Goal: Information Seeking & Learning: Understand process/instructions

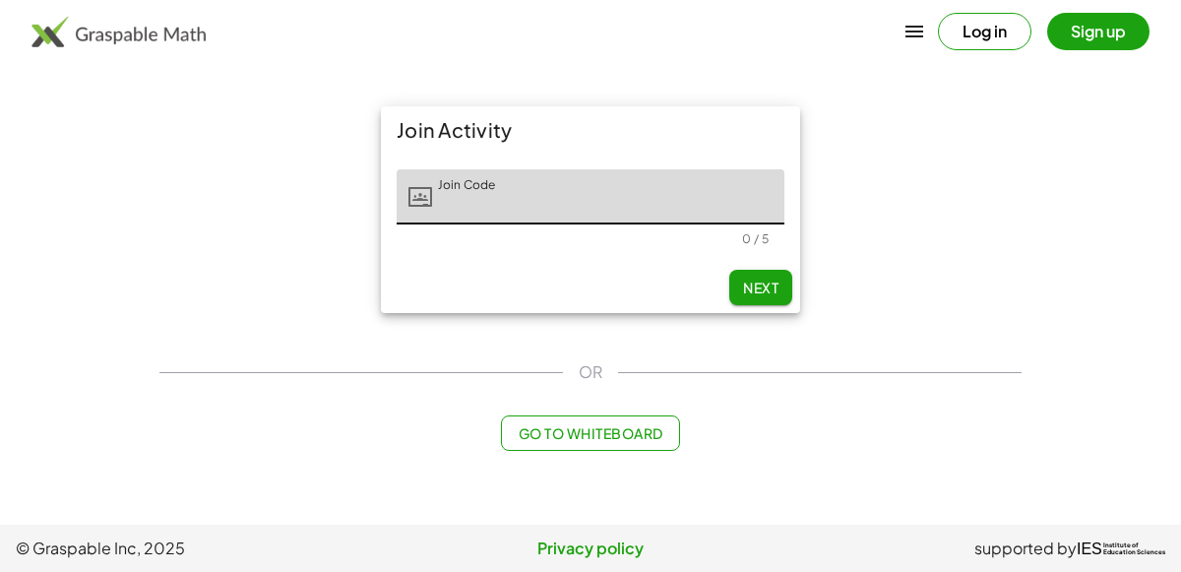
click at [459, 199] on input "Join Code" at bounding box center [608, 196] width 352 height 55
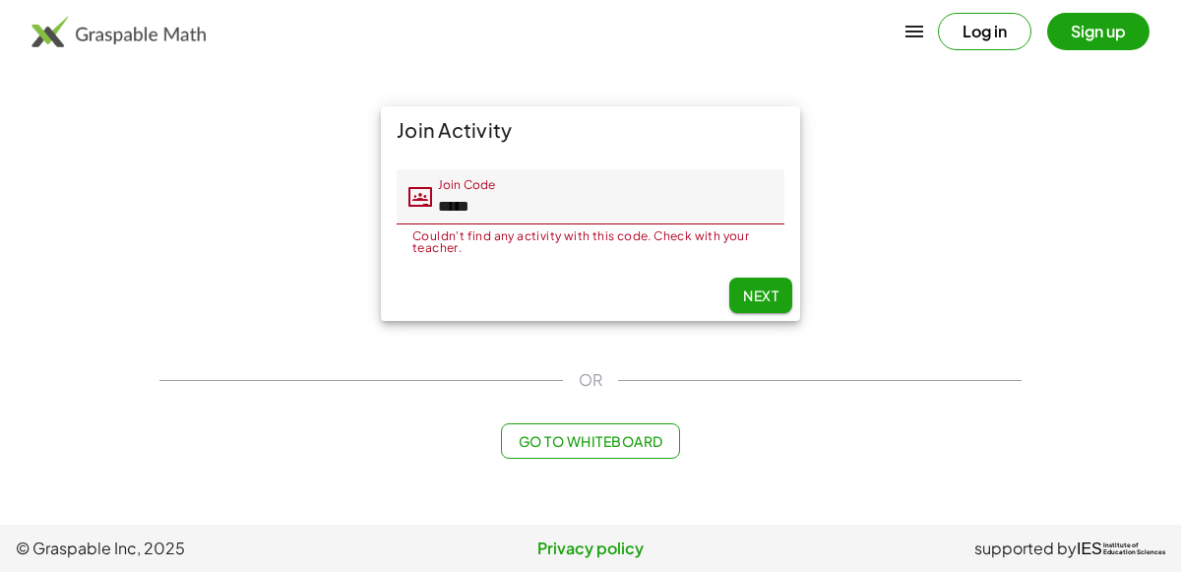
click at [606, 206] on input "*****" at bounding box center [608, 196] width 352 height 55
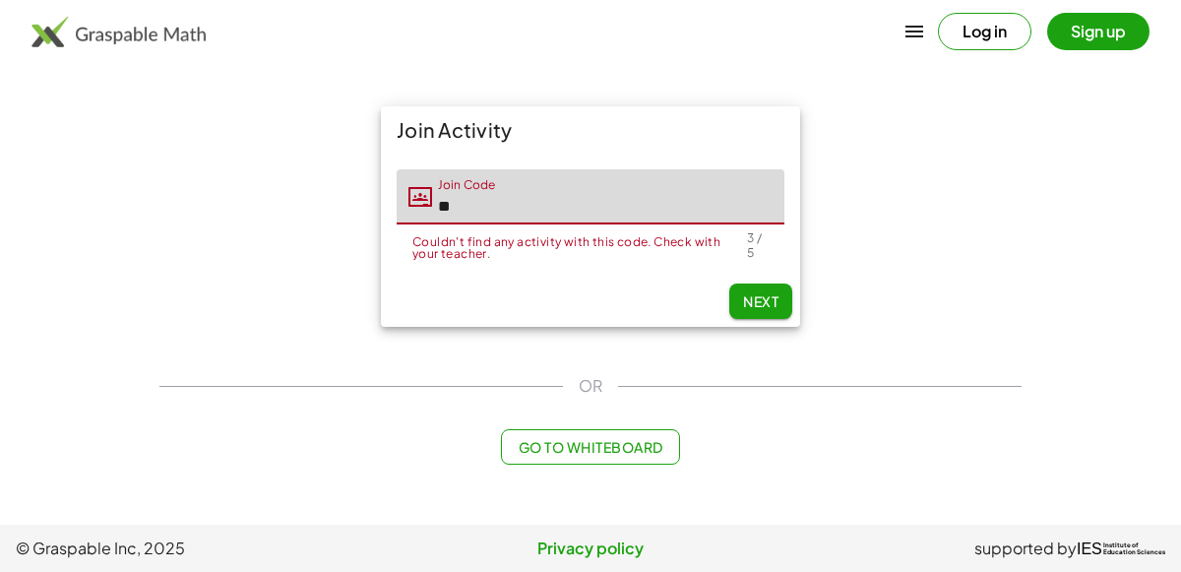
type input "*"
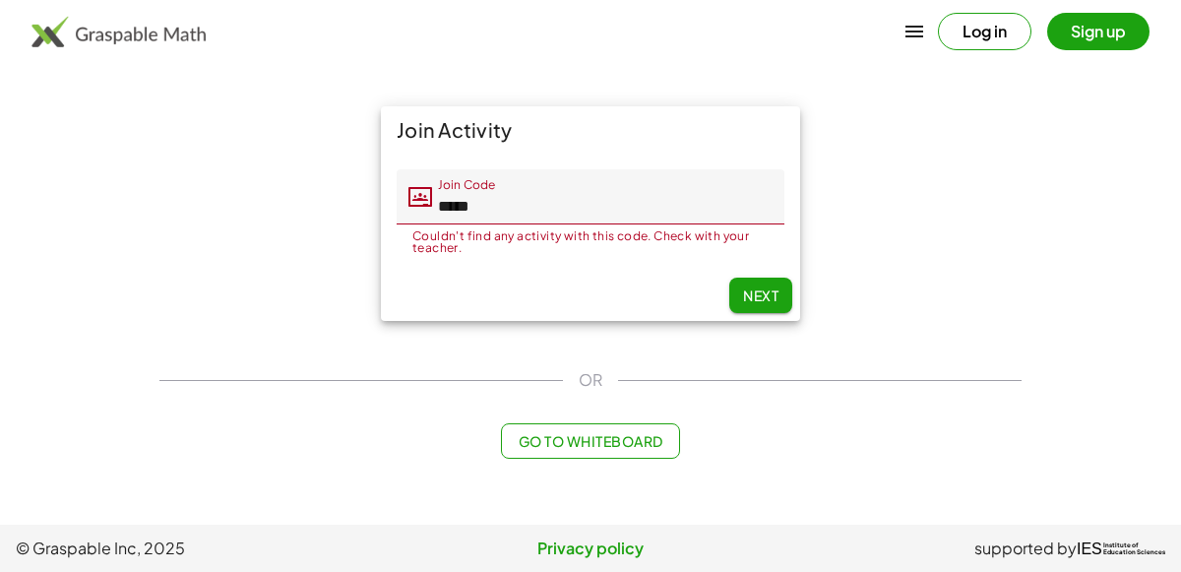
click at [566, 198] on input "*****" at bounding box center [608, 196] width 352 height 55
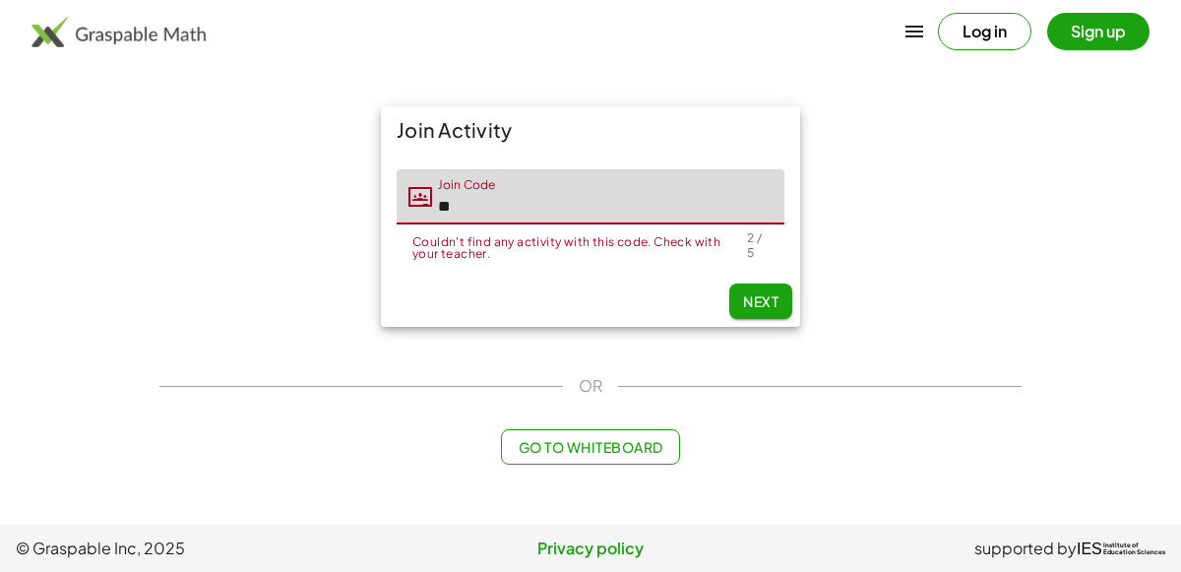
type input "*"
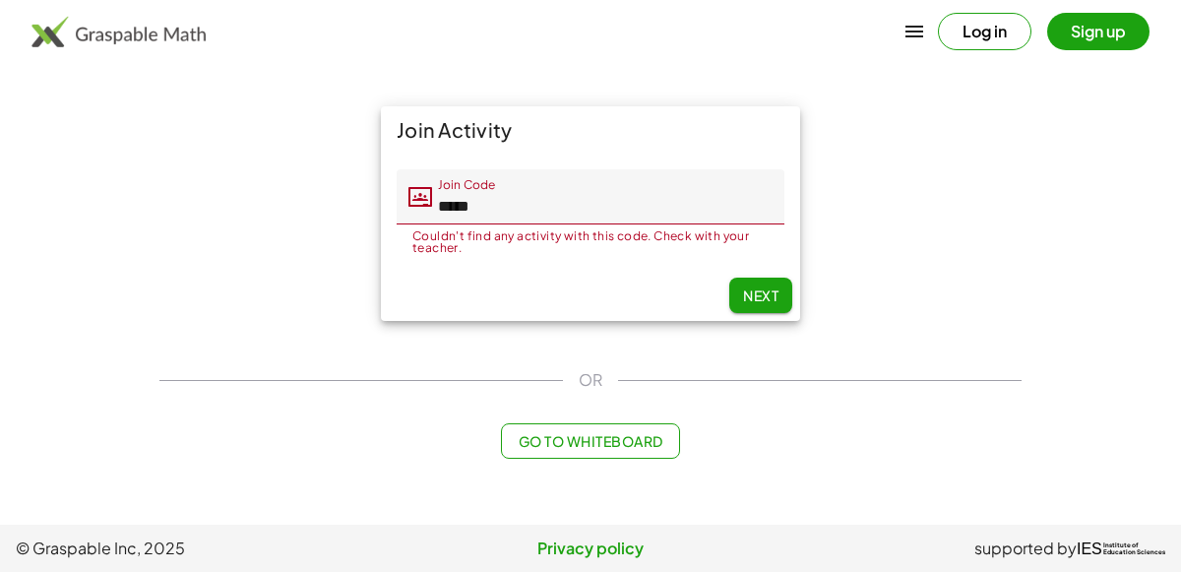
click at [596, 212] on input "*****" at bounding box center [608, 196] width 352 height 55
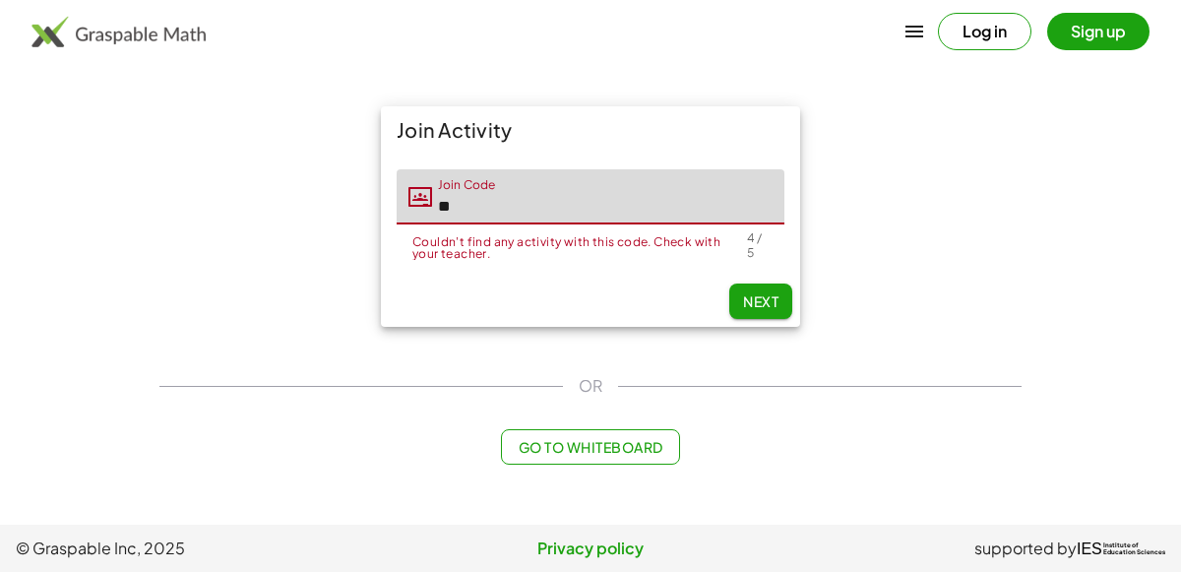
type input "*"
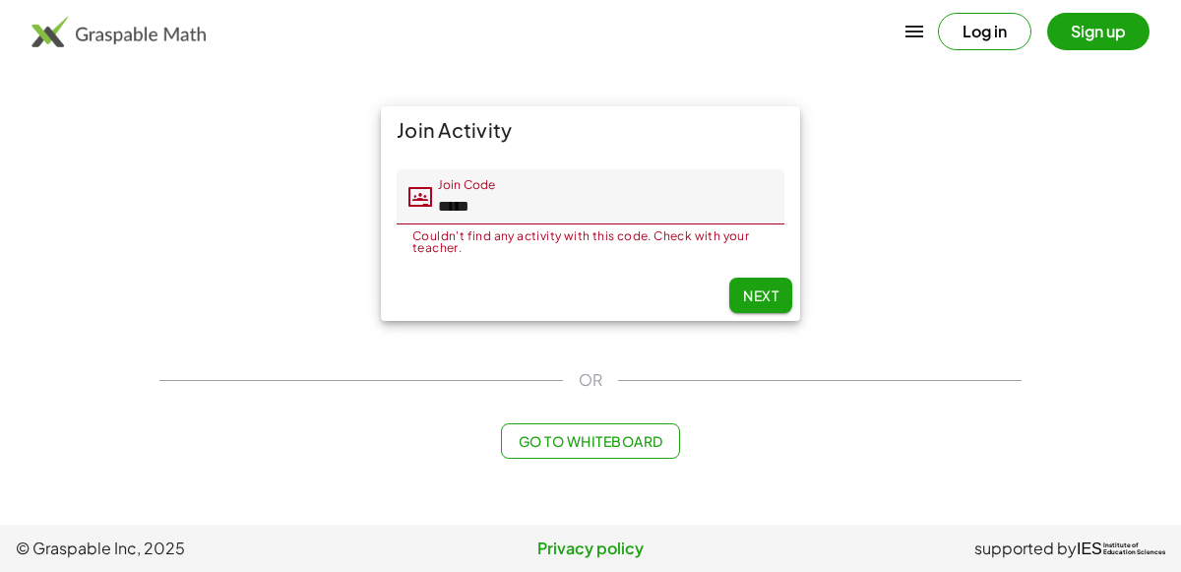
click at [517, 216] on input "*****" at bounding box center [608, 196] width 352 height 55
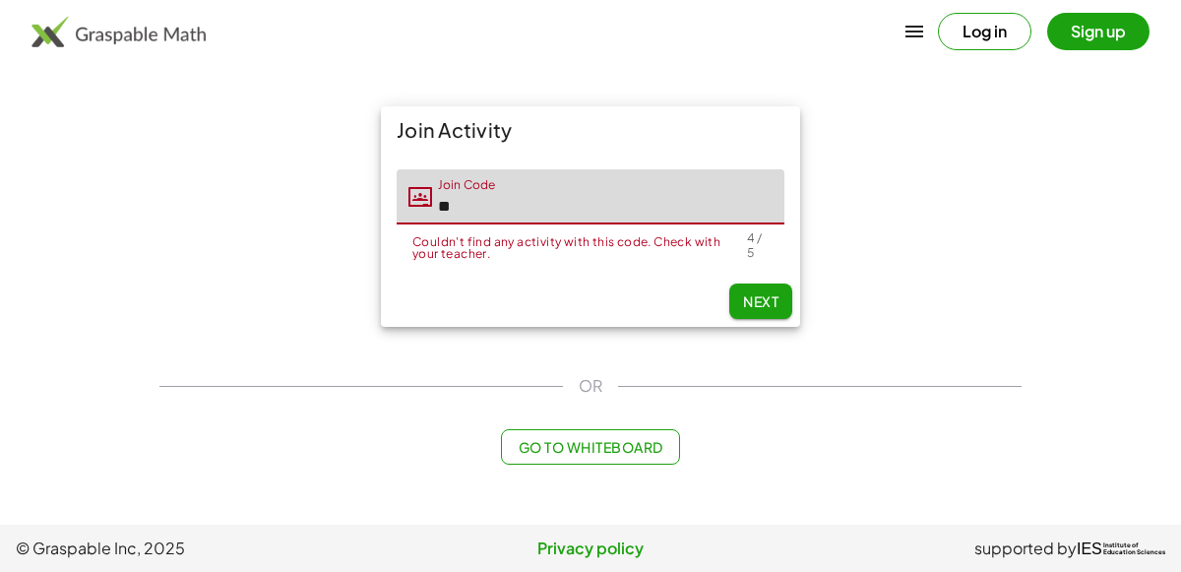
type input "*"
type input "*****"
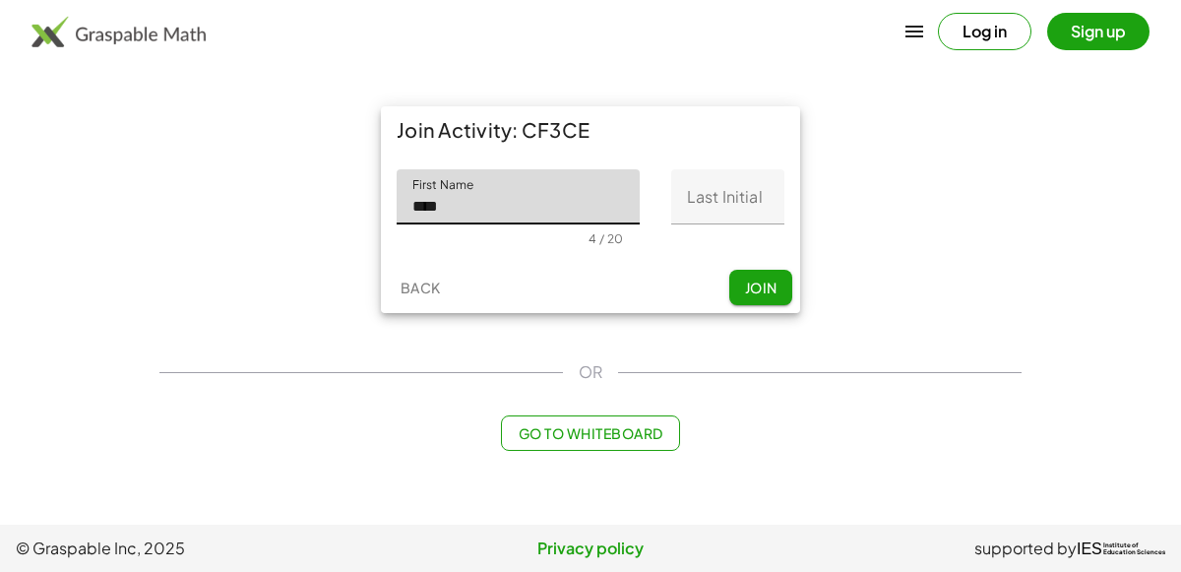
type input "****"
click at [719, 210] on input "Last Initial" at bounding box center [727, 196] width 113 height 55
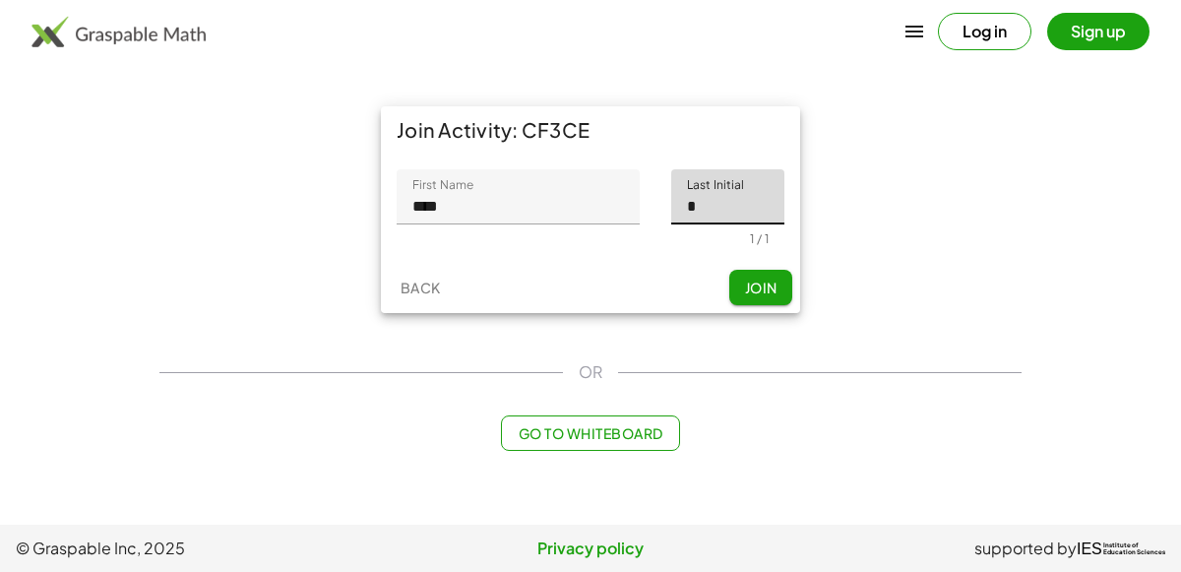
type input "*"
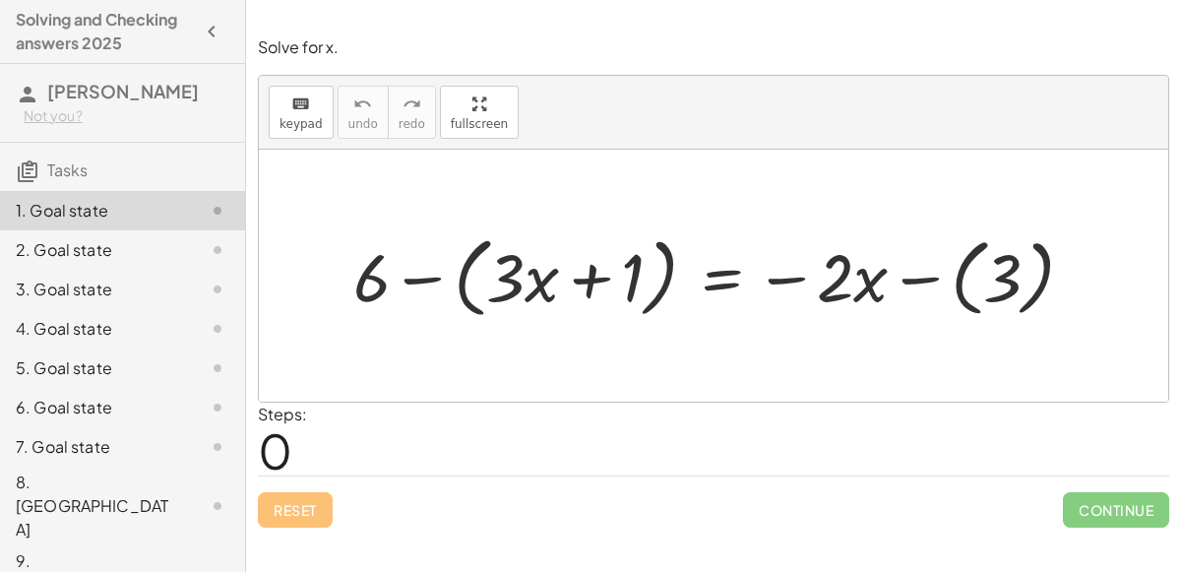
click at [503, 277] on div at bounding box center [721, 274] width 756 height 97
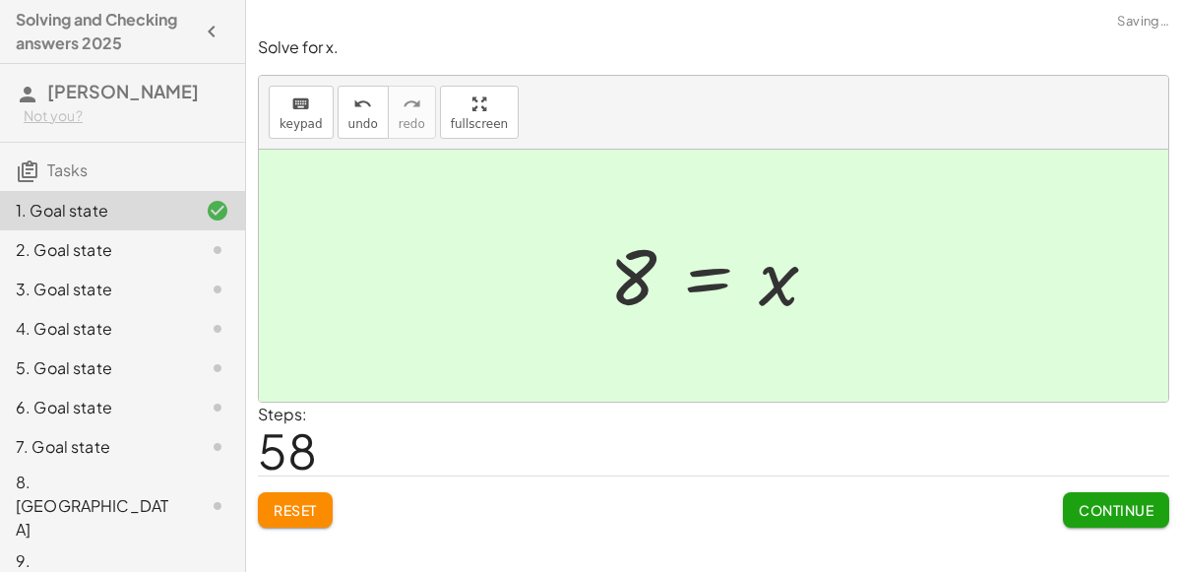
click at [1123, 505] on span "Continue" at bounding box center [1115, 510] width 75 height 18
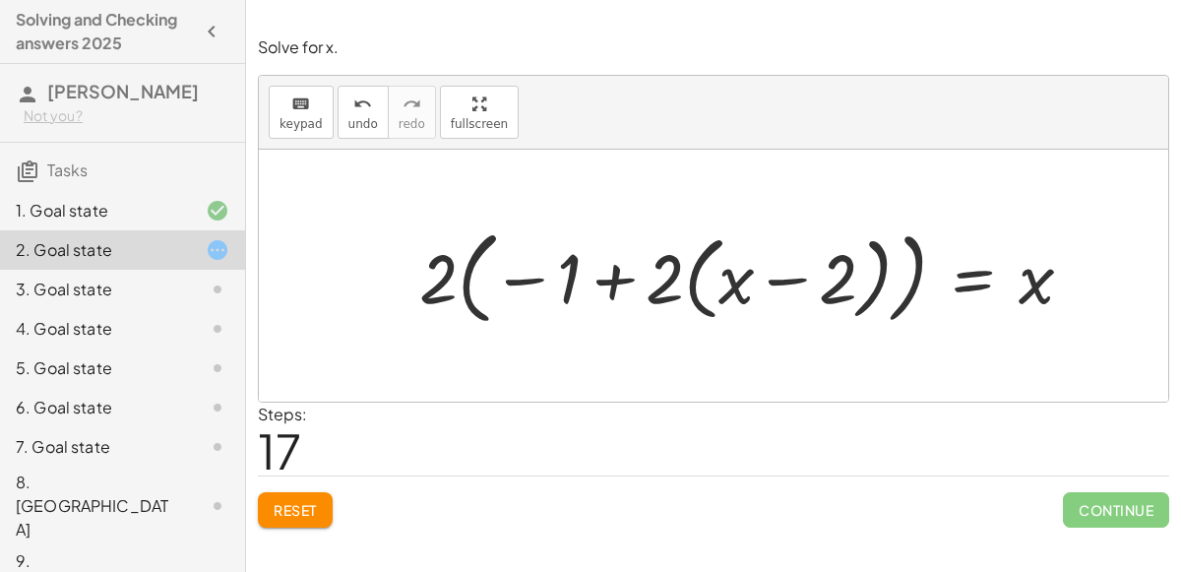
click at [284, 512] on span "Reset" at bounding box center [295, 510] width 43 height 18
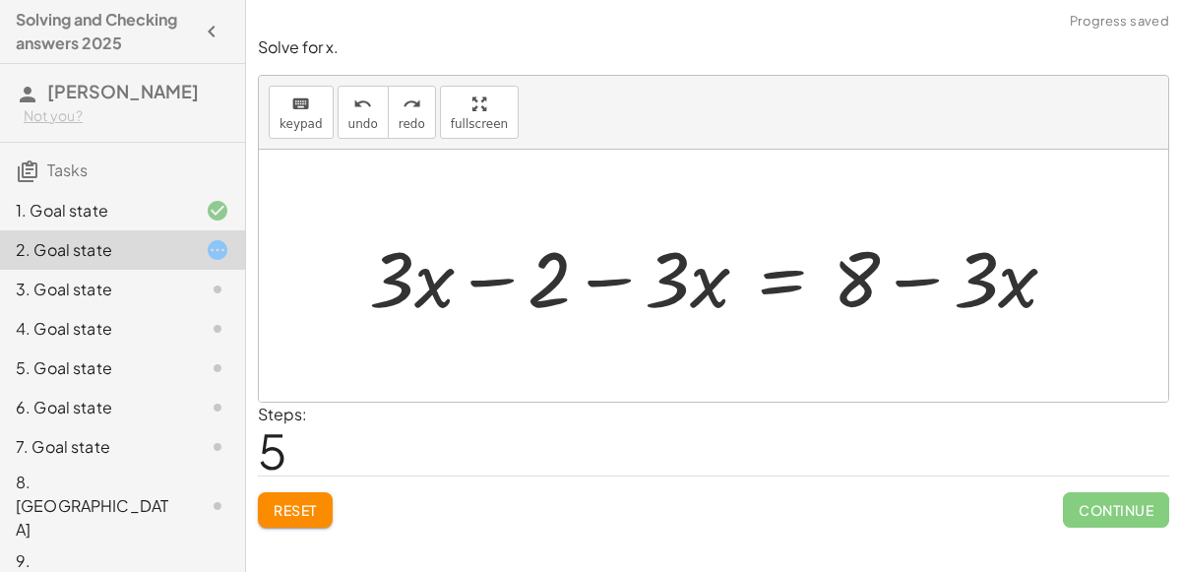
click at [301, 506] on span "Reset" at bounding box center [295, 510] width 43 height 18
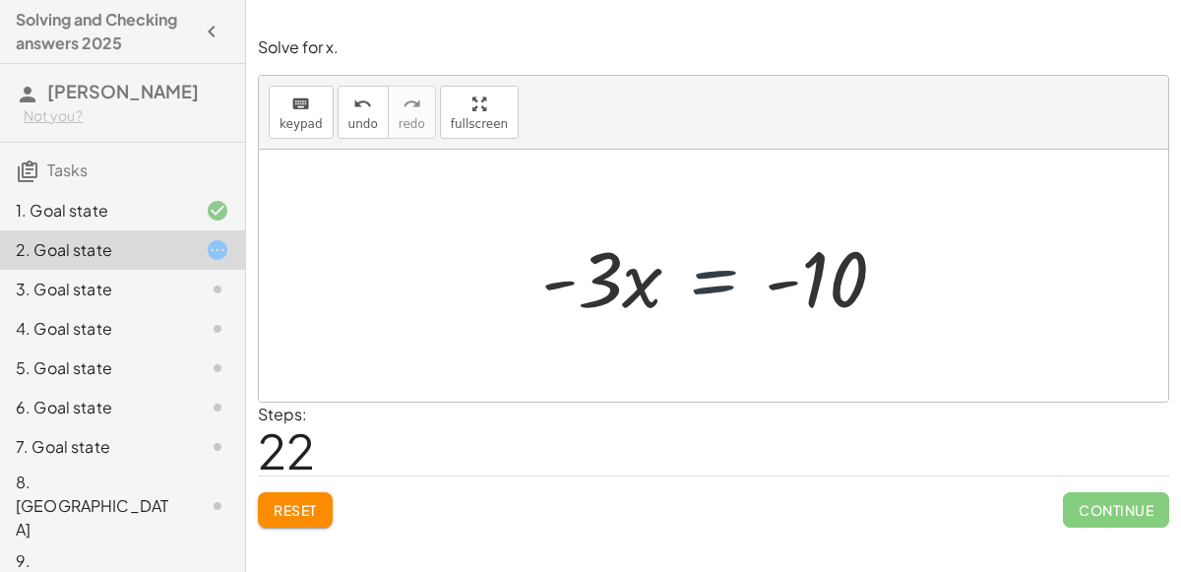
click at [703, 291] on div at bounding box center [721, 275] width 381 height 101
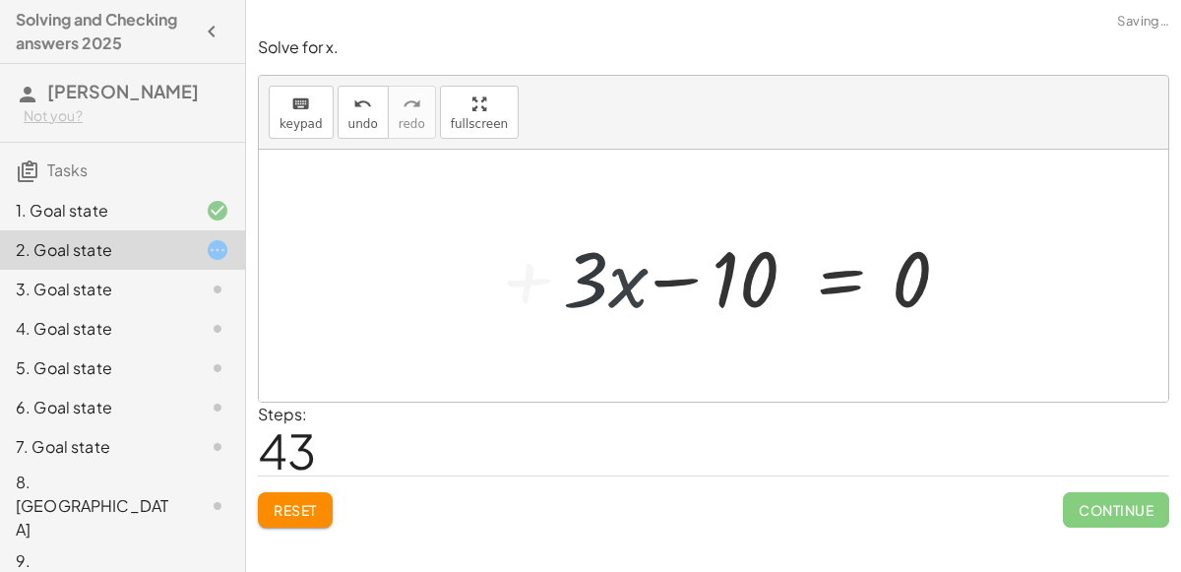
click at [306, 503] on span "Reset" at bounding box center [295, 510] width 43 height 18
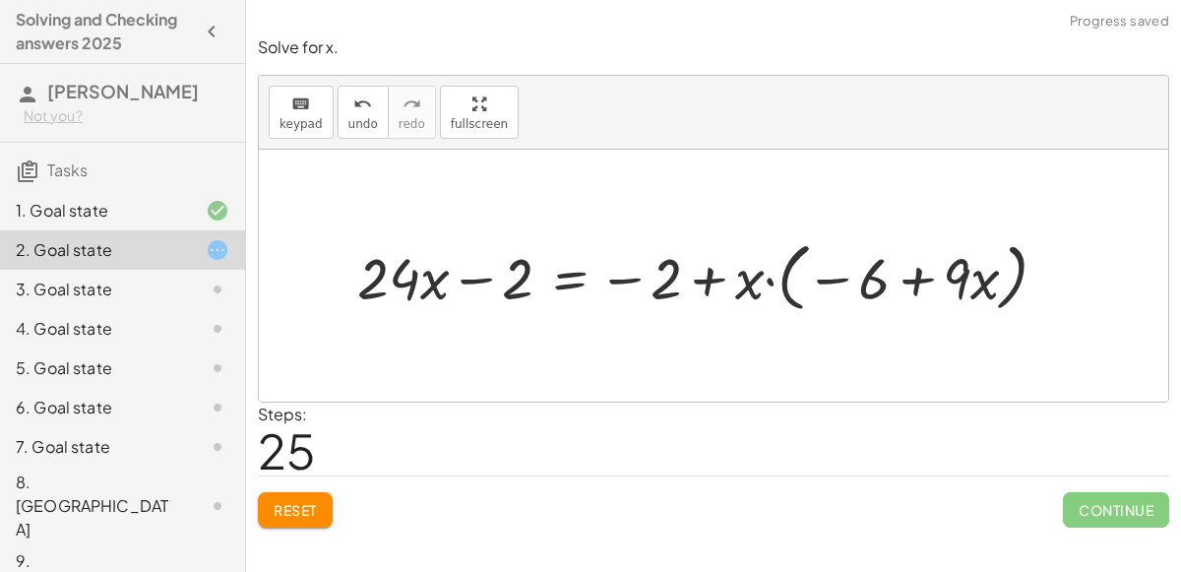
click at [288, 520] on button "Reset" at bounding box center [295, 509] width 75 height 35
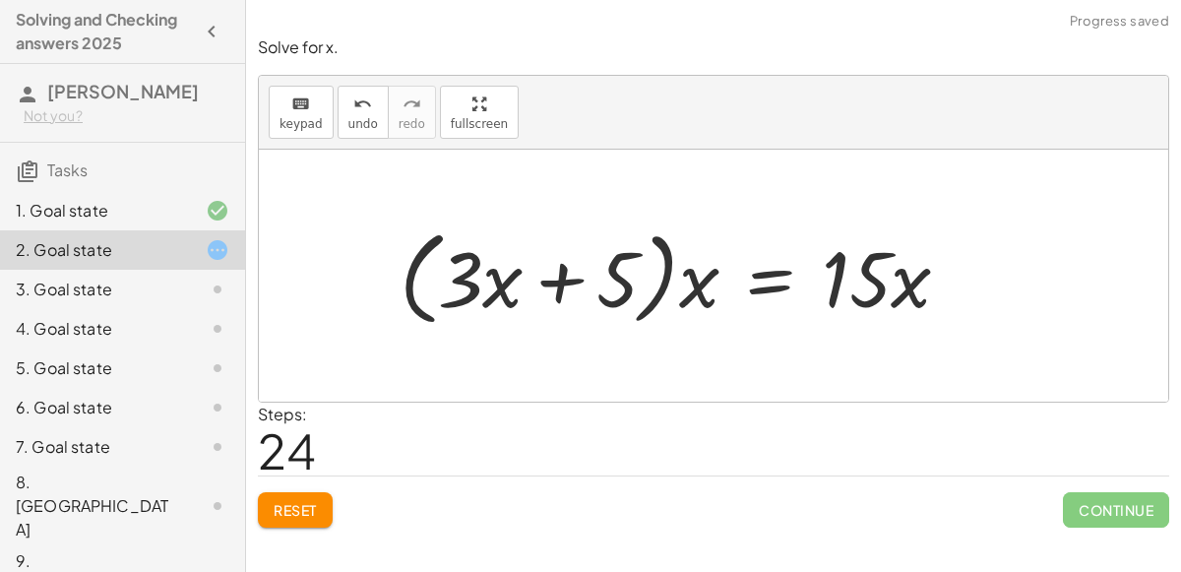
click at [271, 510] on button "Reset" at bounding box center [295, 509] width 75 height 35
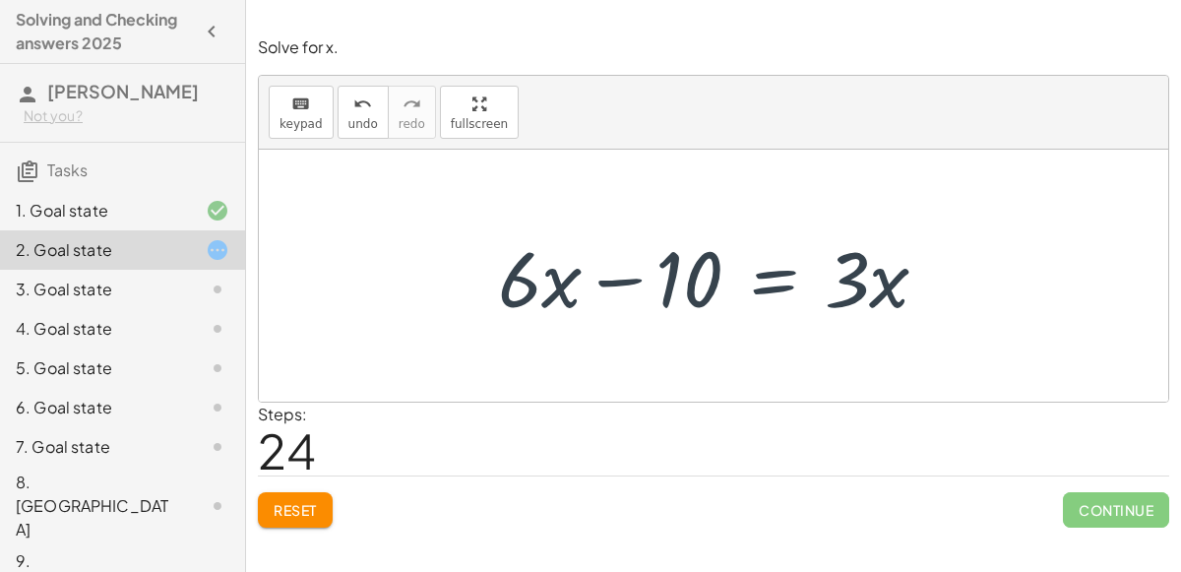
click at [298, 514] on span "Reset" at bounding box center [295, 510] width 43 height 18
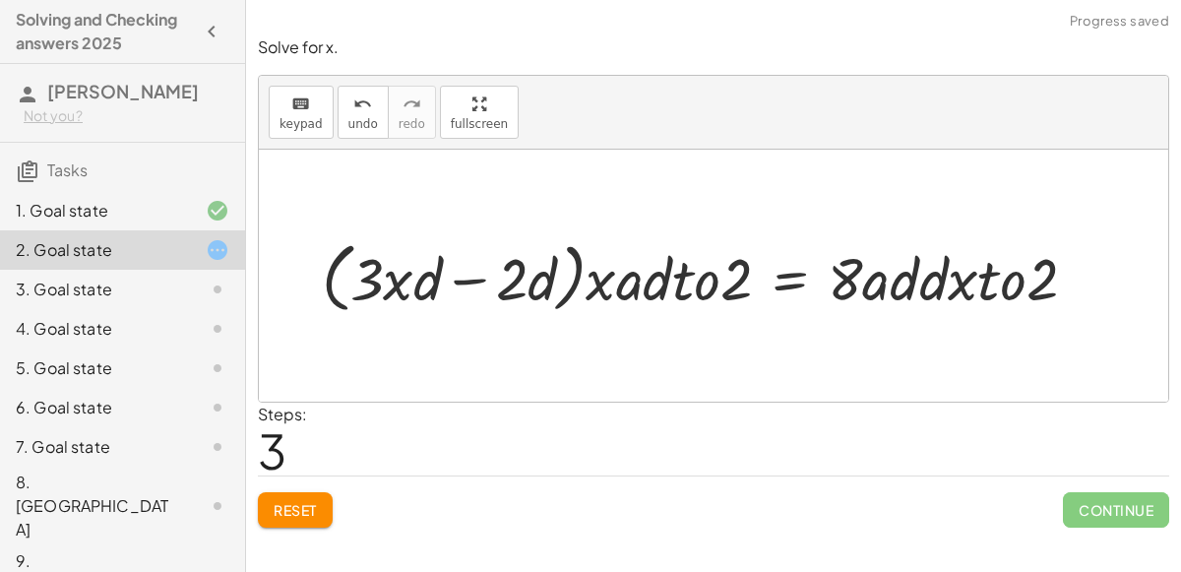
click at [280, 515] on span "Reset" at bounding box center [295, 510] width 43 height 18
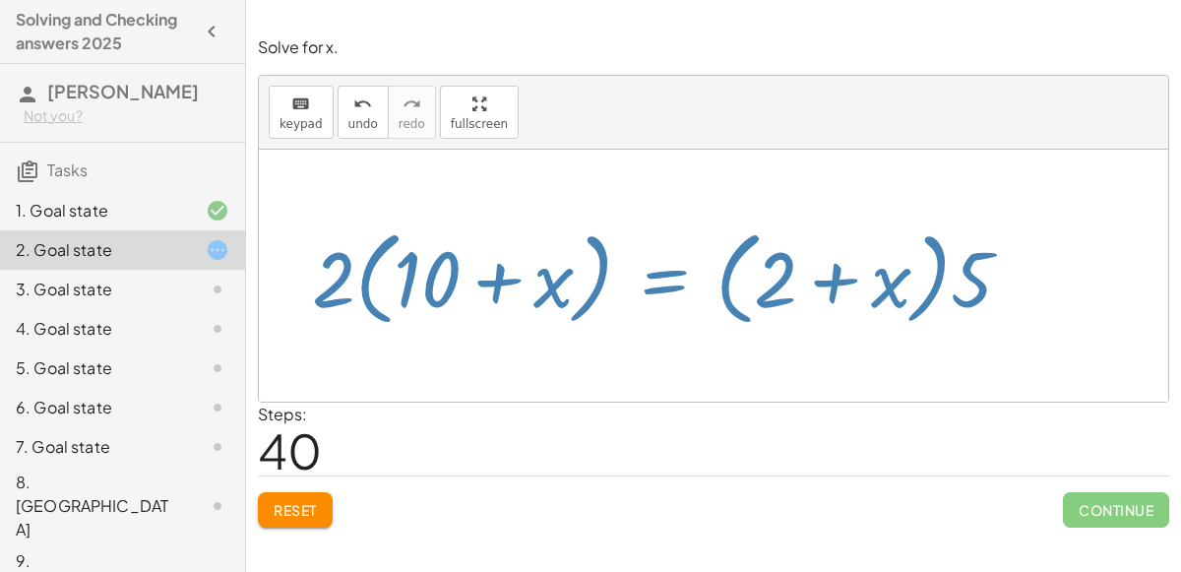
click at [75, 281] on div "3. Goal state" at bounding box center [95, 289] width 158 height 24
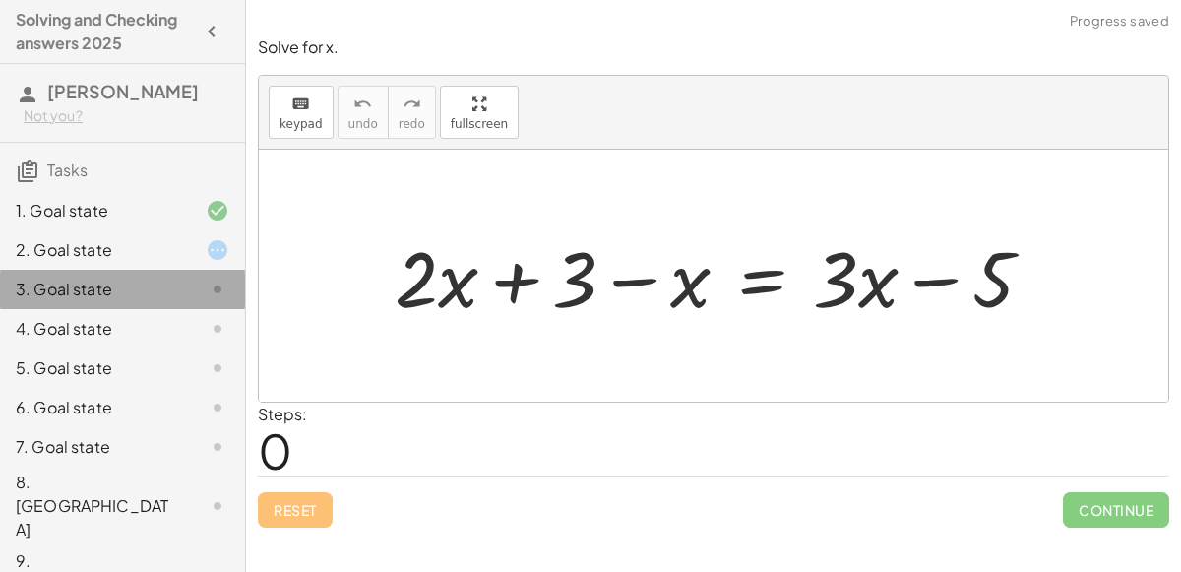
click at [83, 301] on div "3. Goal state" at bounding box center [122, 289] width 245 height 39
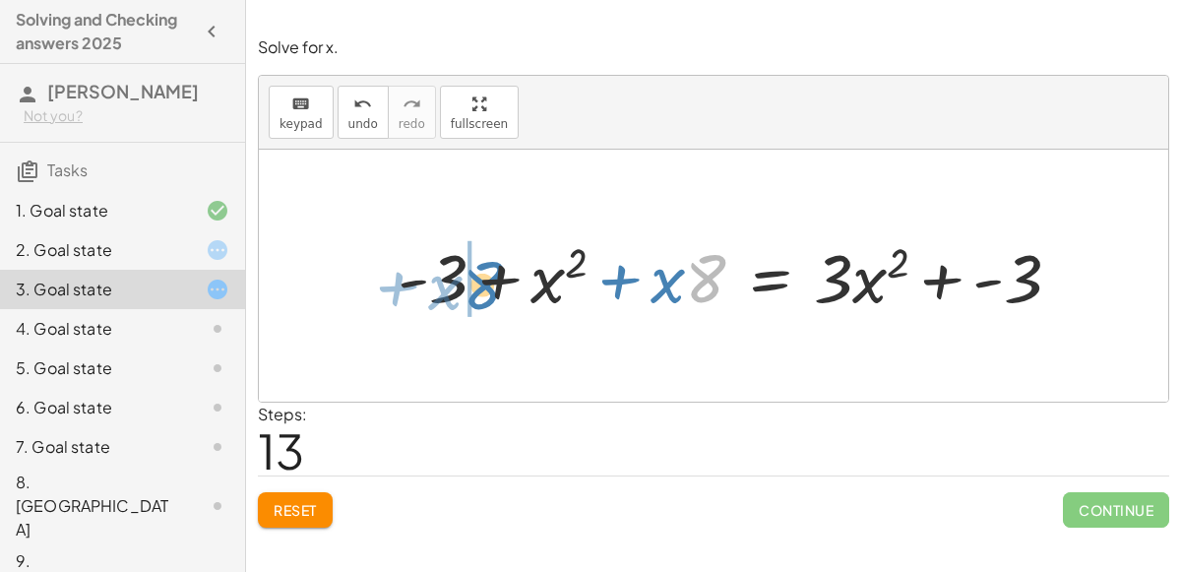
drag, startPoint x: 700, startPoint y: 269, endPoint x: 477, endPoint y: 276, distance: 222.5
click at [477, 276] on div at bounding box center [737, 275] width 699 height 89
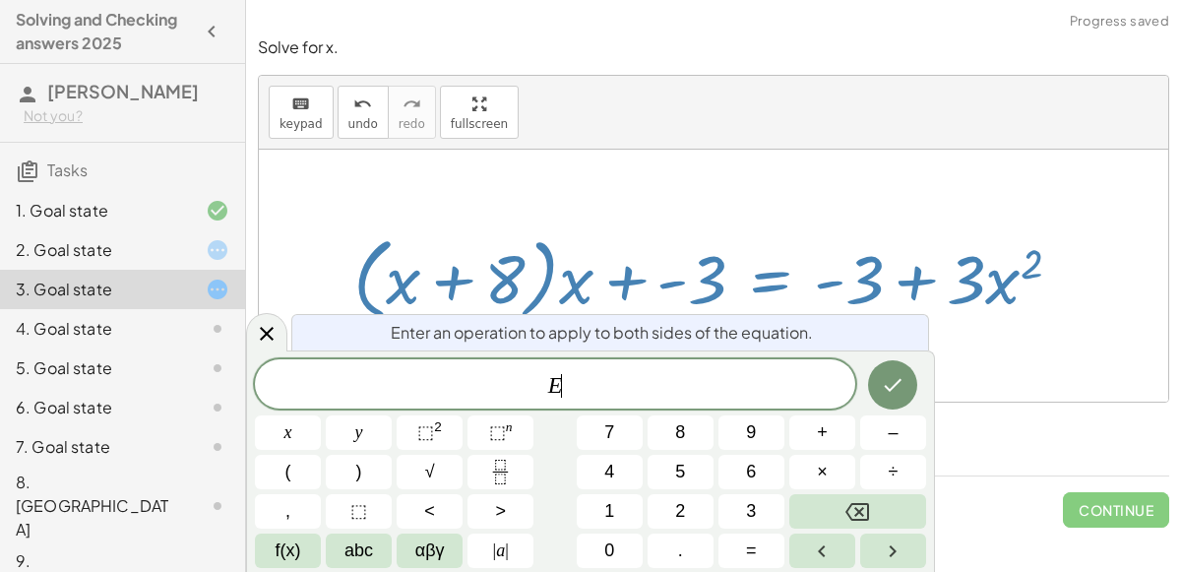
click at [129, 325] on div "4. Goal state" at bounding box center [95, 329] width 158 height 24
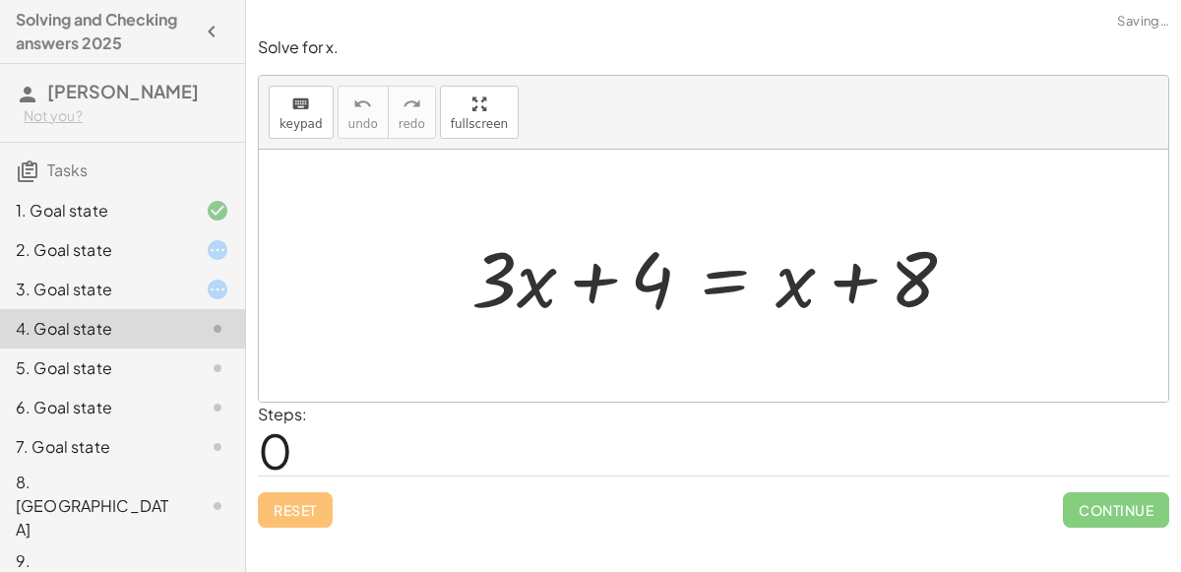
click at [321, 493] on div "Reset Continue" at bounding box center [713, 501] width 911 height 52
click at [172, 281] on div "3. Goal state" at bounding box center [95, 289] width 158 height 24
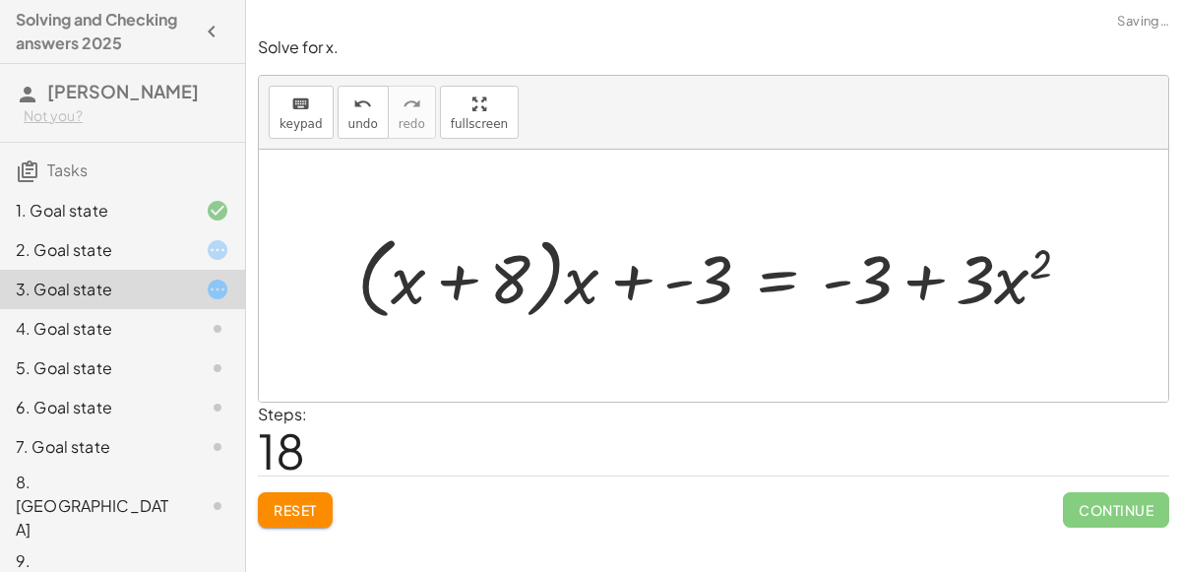
click at [303, 523] on button "Reset" at bounding box center [295, 509] width 75 height 35
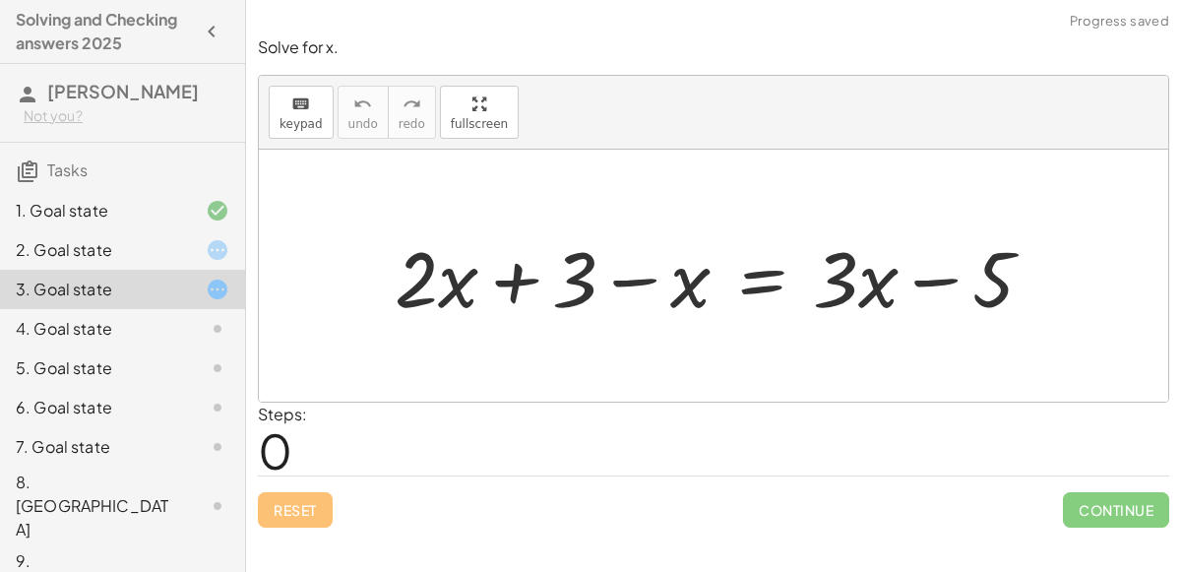
click at [166, 258] on div "2. Goal state" at bounding box center [95, 250] width 158 height 24
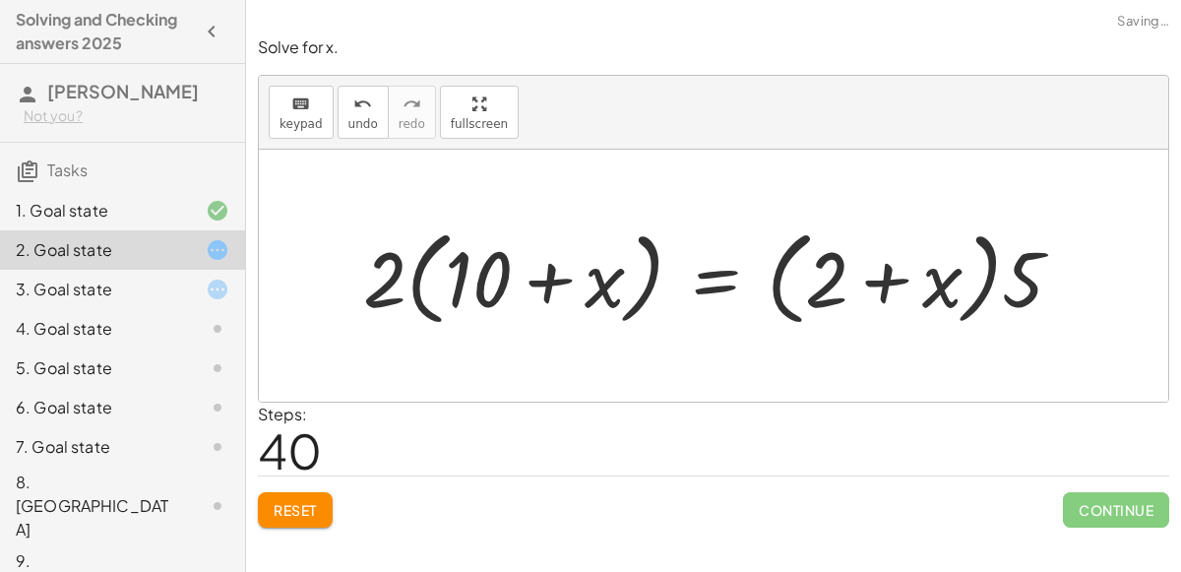
click at [298, 518] on button "Reset" at bounding box center [295, 509] width 75 height 35
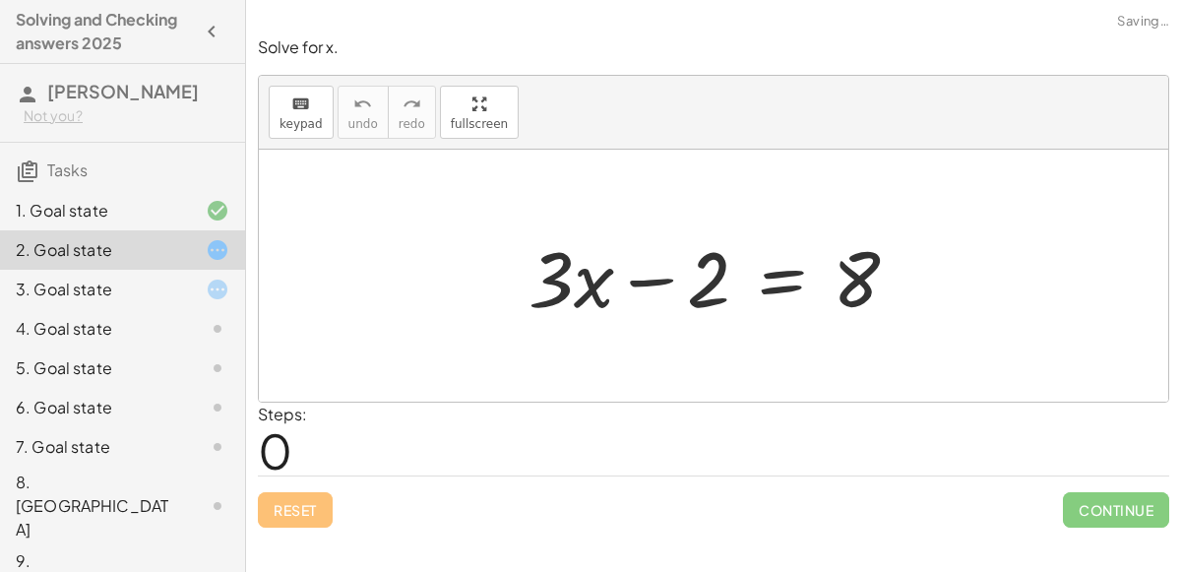
click at [174, 318] on div at bounding box center [201, 329] width 55 height 24
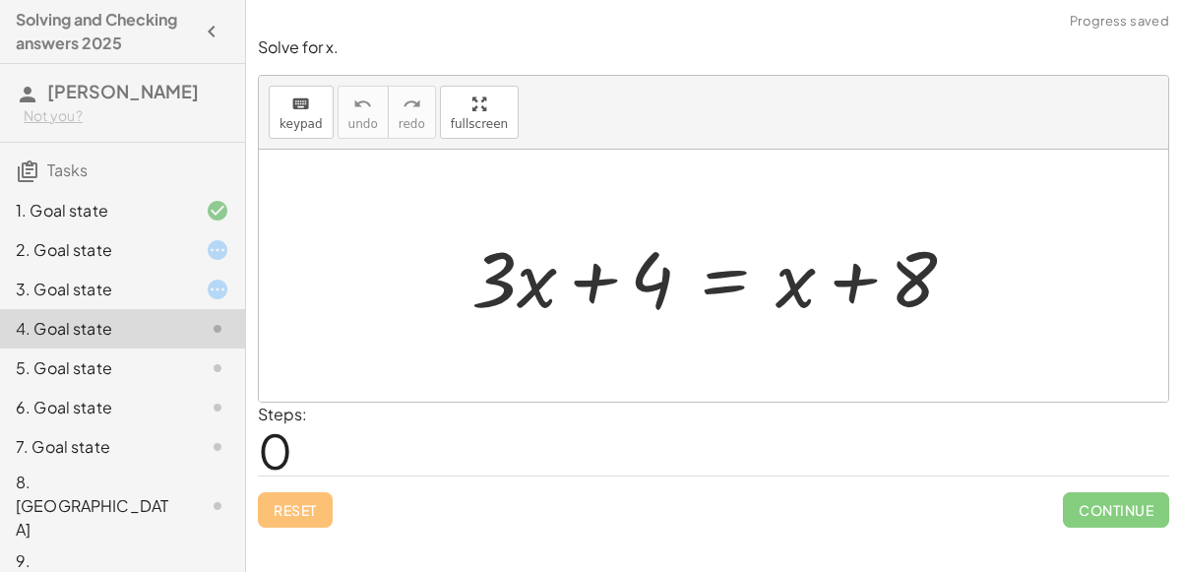
click at [197, 366] on div at bounding box center [201, 368] width 55 height 24
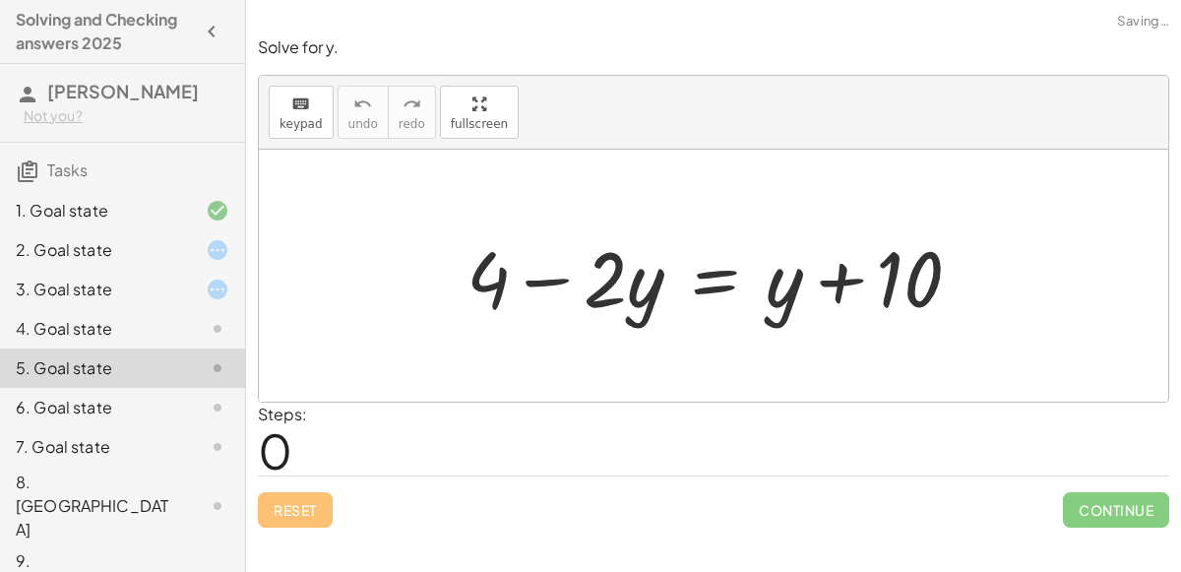
click at [210, 414] on icon at bounding box center [218, 408] width 24 height 24
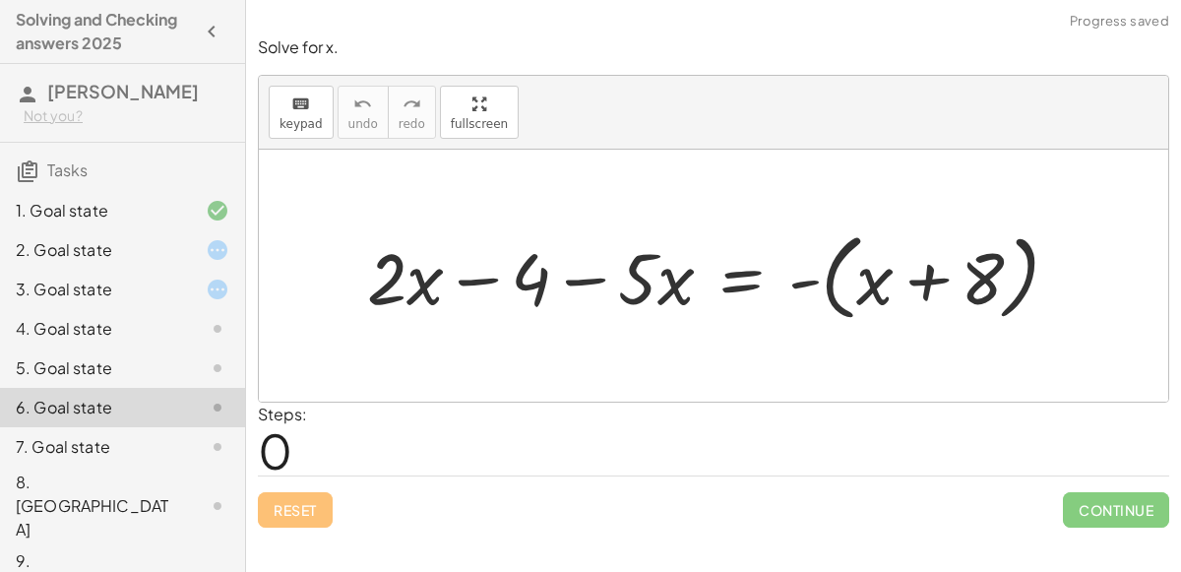
click at [192, 457] on div at bounding box center [201, 447] width 55 height 24
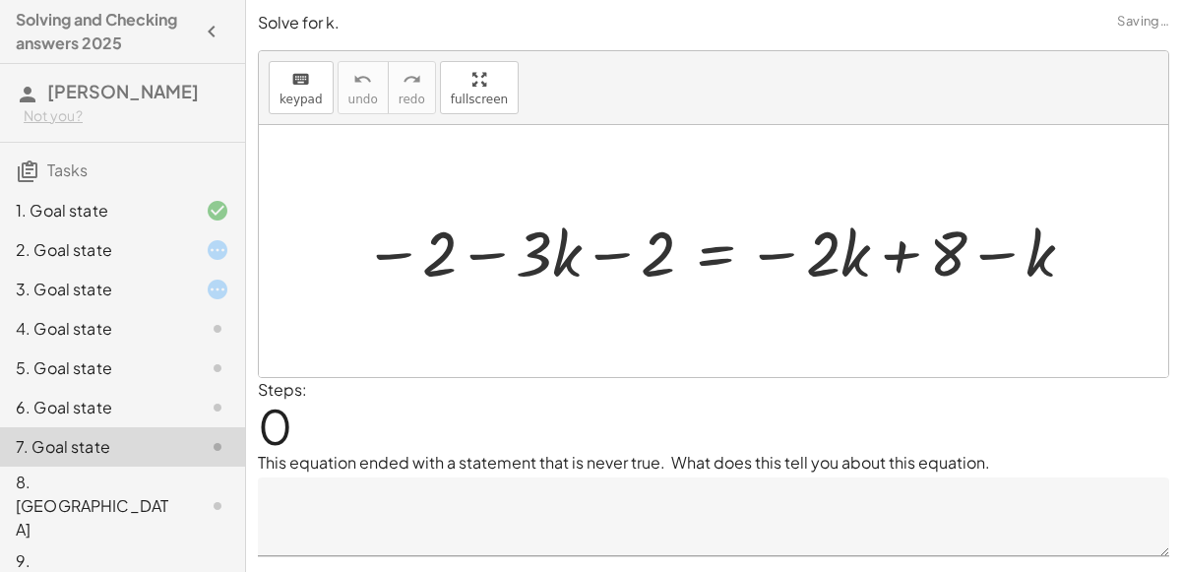
scroll to position [19, 0]
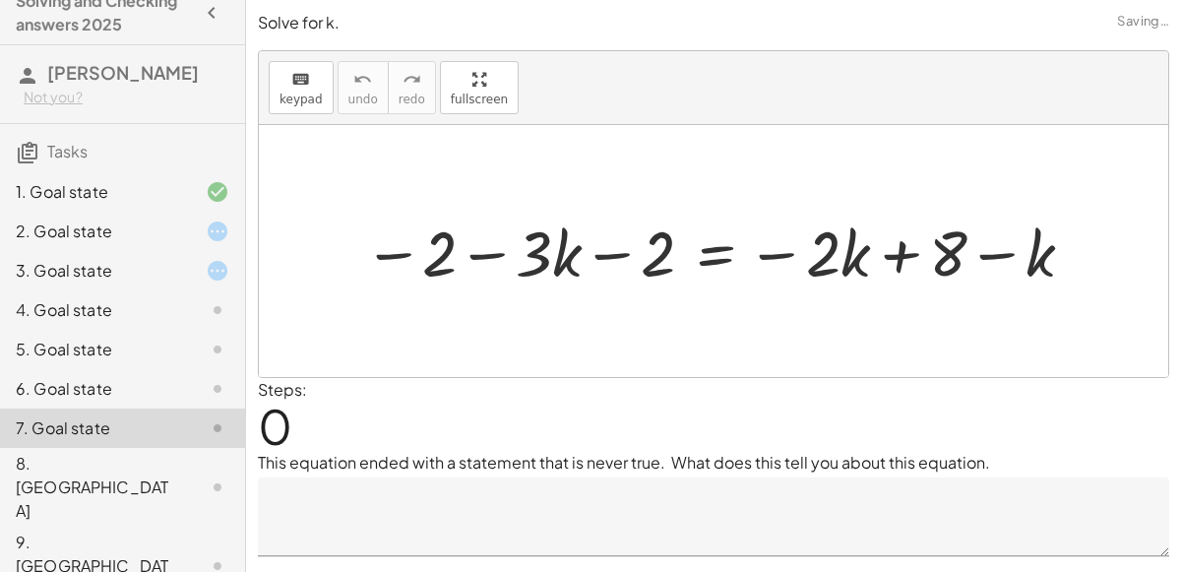
click at [90, 530] on div "9. [GEOGRAPHIC_DATA]" at bounding box center [95, 565] width 158 height 71
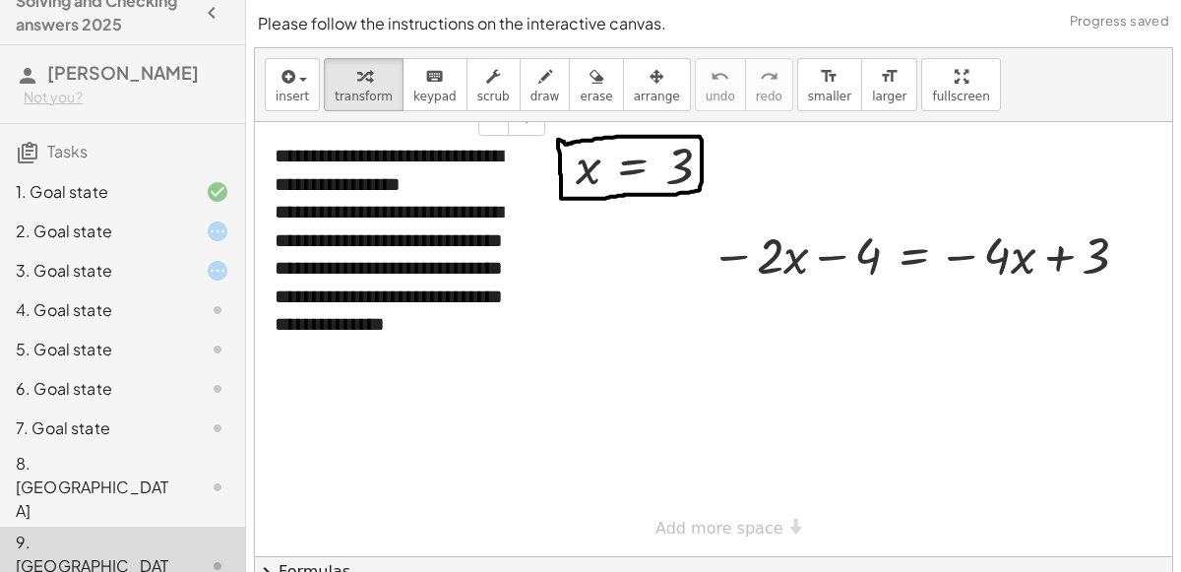
click at [102, 526] on div "7. Goal state" at bounding box center [122, 565] width 245 height 79
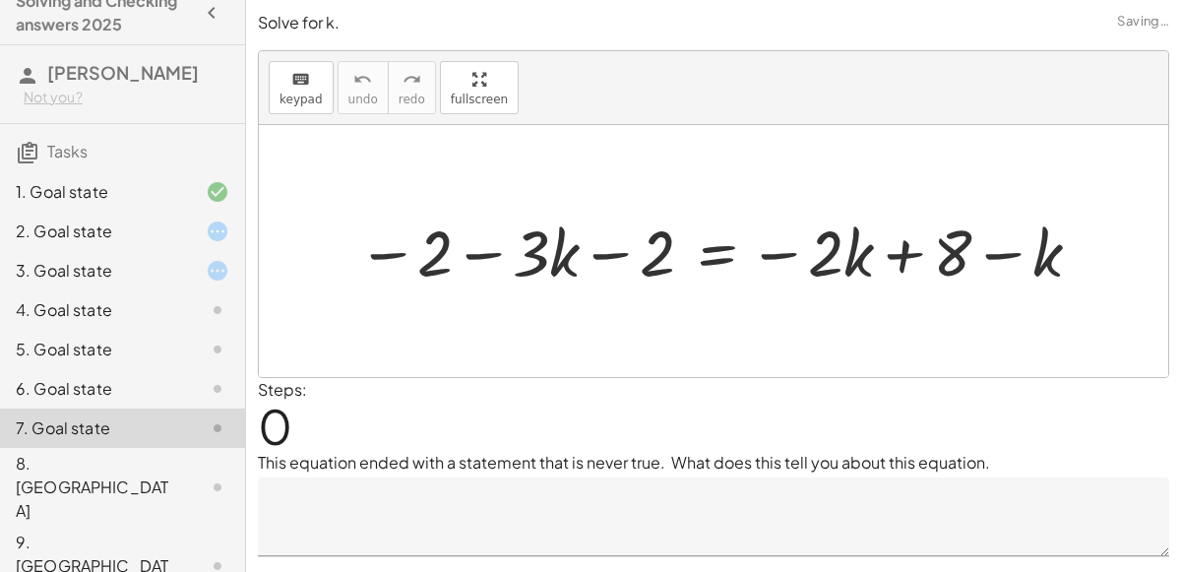
click at [90, 467] on div "8. [GEOGRAPHIC_DATA]" at bounding box center [95, 487] width 158 height 71
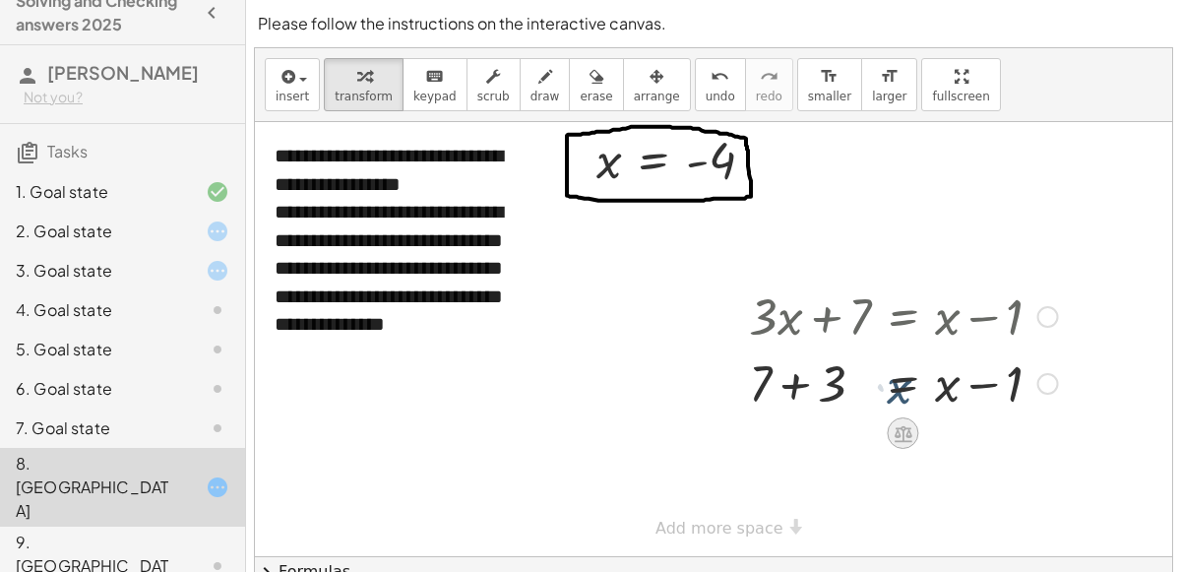
click at [900, 443] on div at bounding box center [902, 432] width 31 height 31
click at [819, 437] on span "+" at bounding box center [825, 433] width 12 height 29
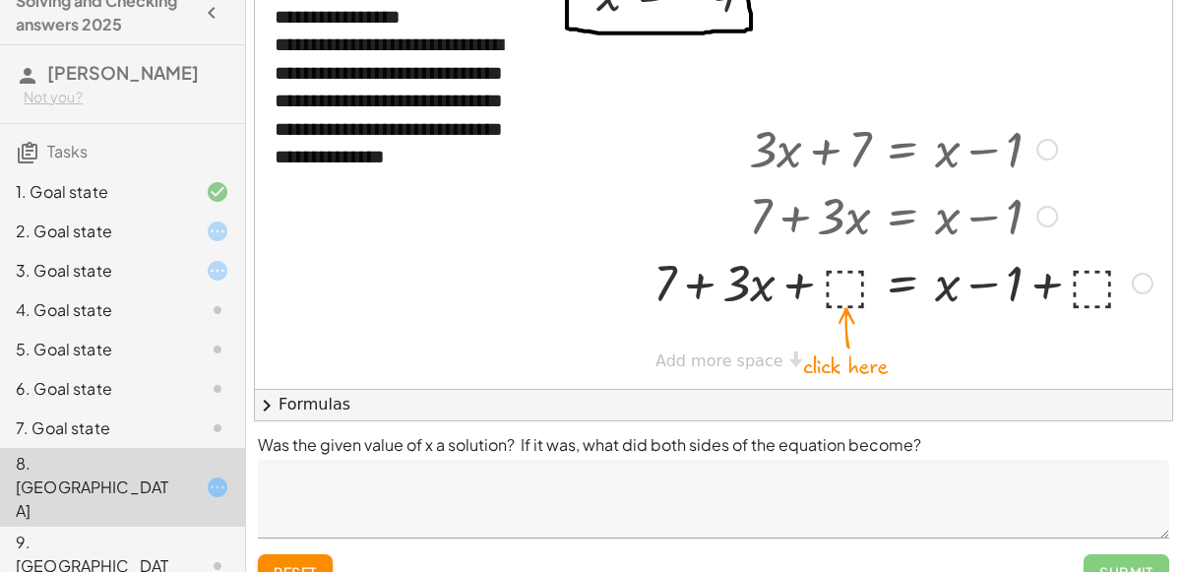
scroll to position [200, 0]
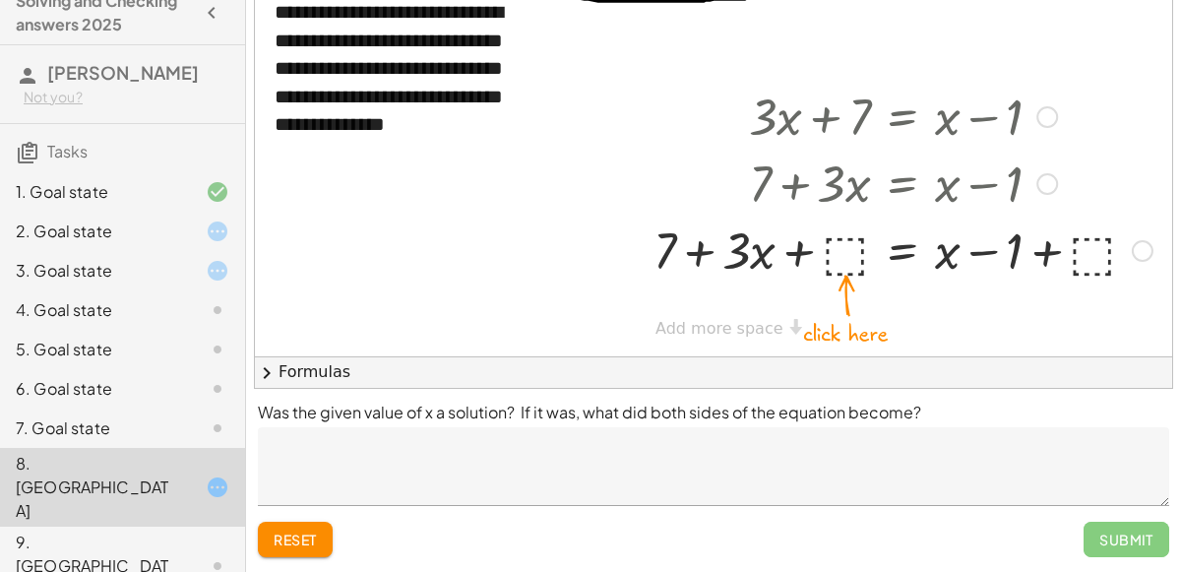
click at [309, 548] on button "reset" at bounding box center [295, 539] width 75 height 35
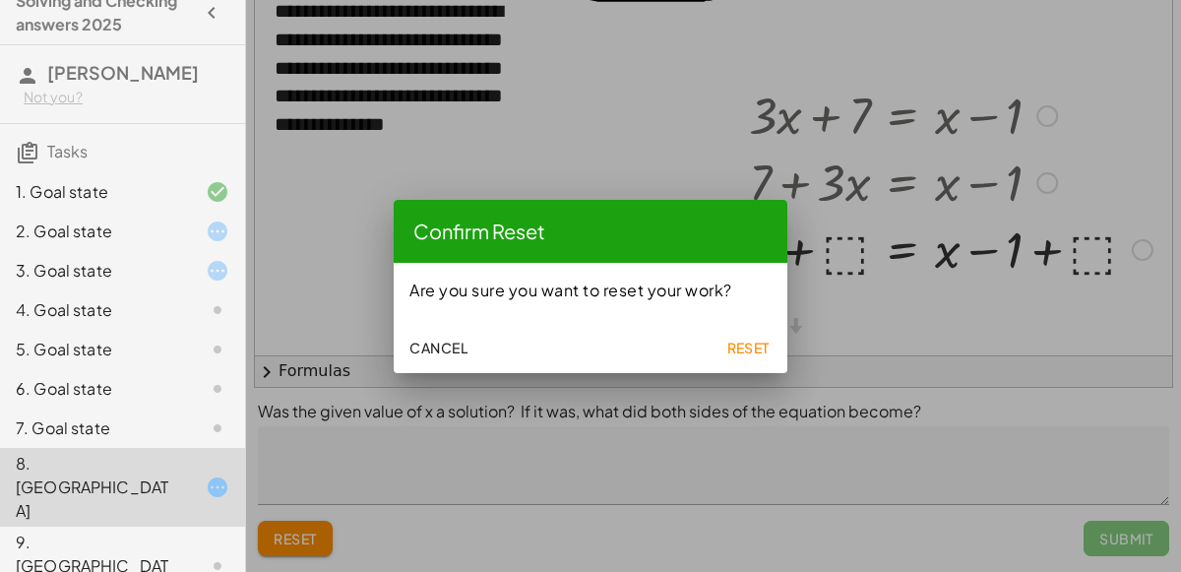
click at [749, 349] on span "Reset" at bounding box center [747, 348] width 43 height 18
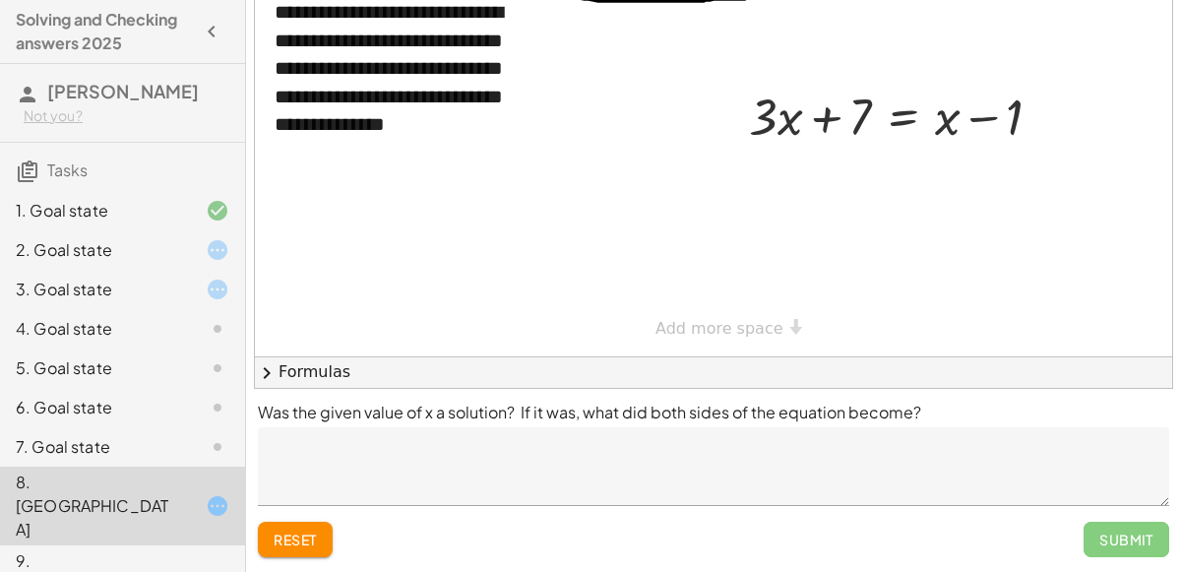
click at [89, 212] on div "1. Goal state" at bounding box center [95, 211] width 158 height 24
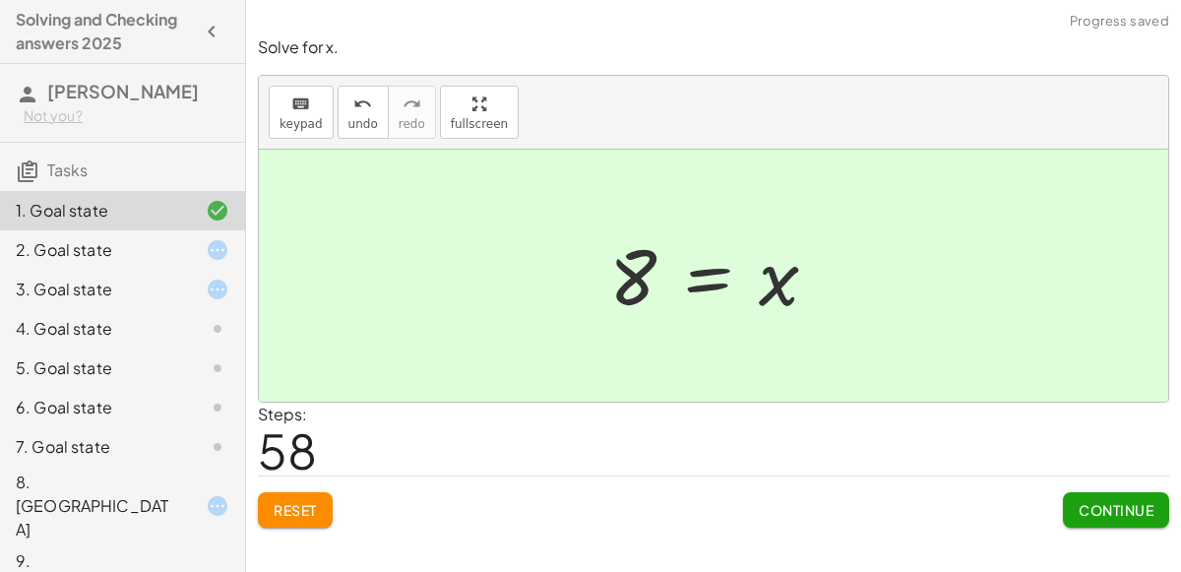
click at [102, 256] on div "2. Goal state" at bounding box center [95, 250] width 158 height 24
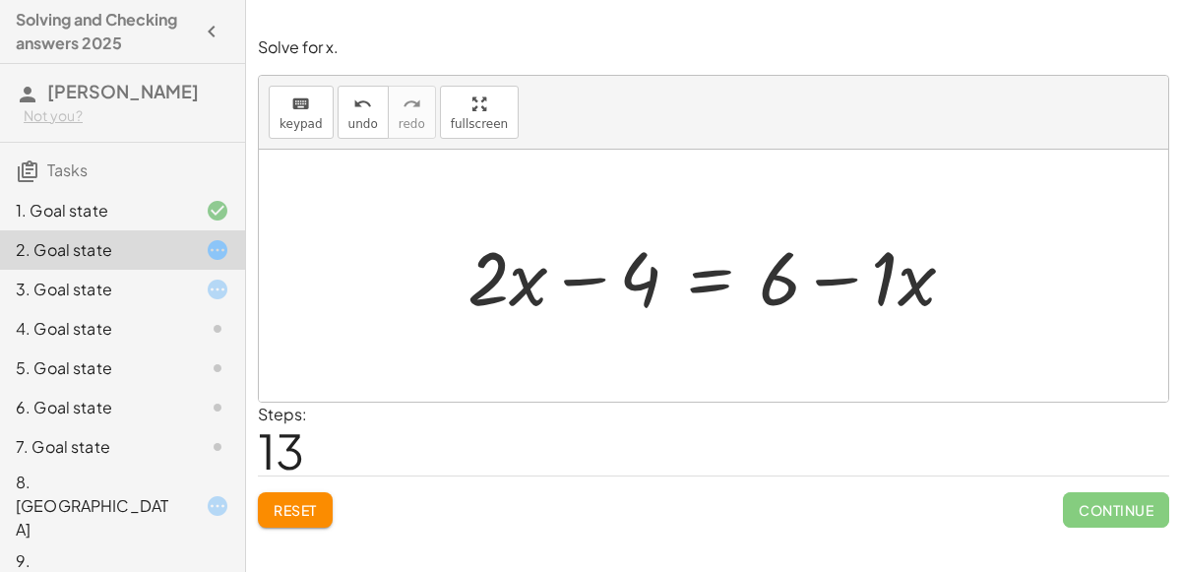
click at [324, 511] on button "Reset" at bounding box center [295, 509] width 75 height 35
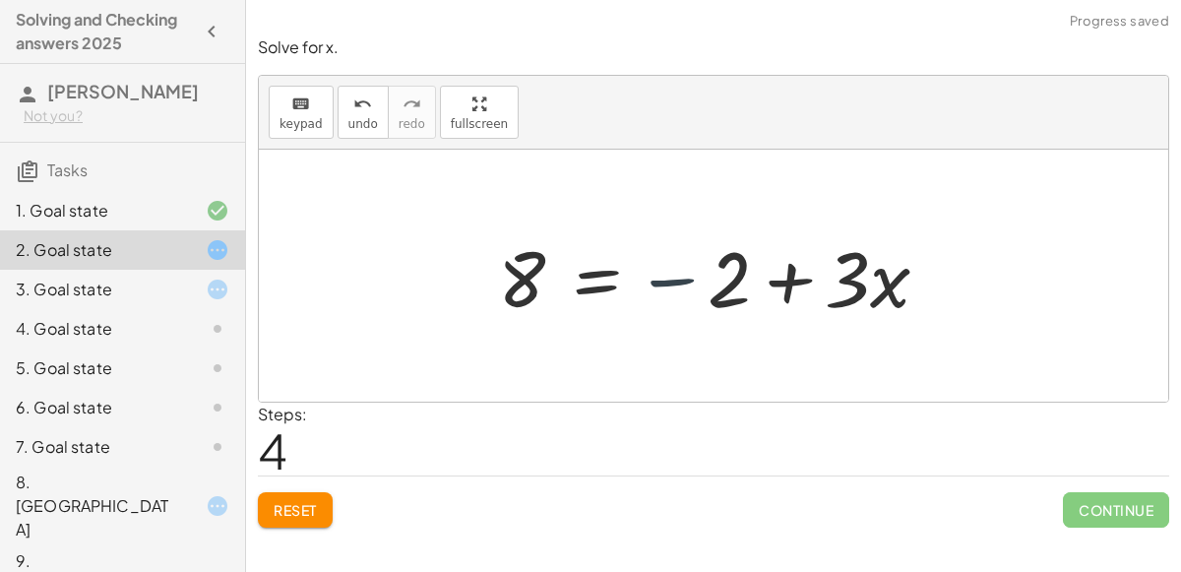
click at [1086, 79] on div "keyboard keypad undo [PERSON_NAME] redo fullscreen" at bounding box center [713, 113] width 909 height 74
click at [1031, 76] on div "keyboard keypad undo [PERSON_NAME] redo fullscreen" at bounding box center [713, 113] width 909 height 74
click at [1028, 105] on div "keyboard keypad undo [PERSON_NAME] redo fullscreen" at bounding box center [713, 113] width 909 height 74
click at [0, 0] on div "Solve for x. keyboard keypad undo undo redo redo fullscreen + · 3 · x − 2 = 8 −…" at bounding box center [0, 0] width 0 height 0
click at [995, 37] on p "Solve for x." at bounding box center [713, 47] width 911 height 23
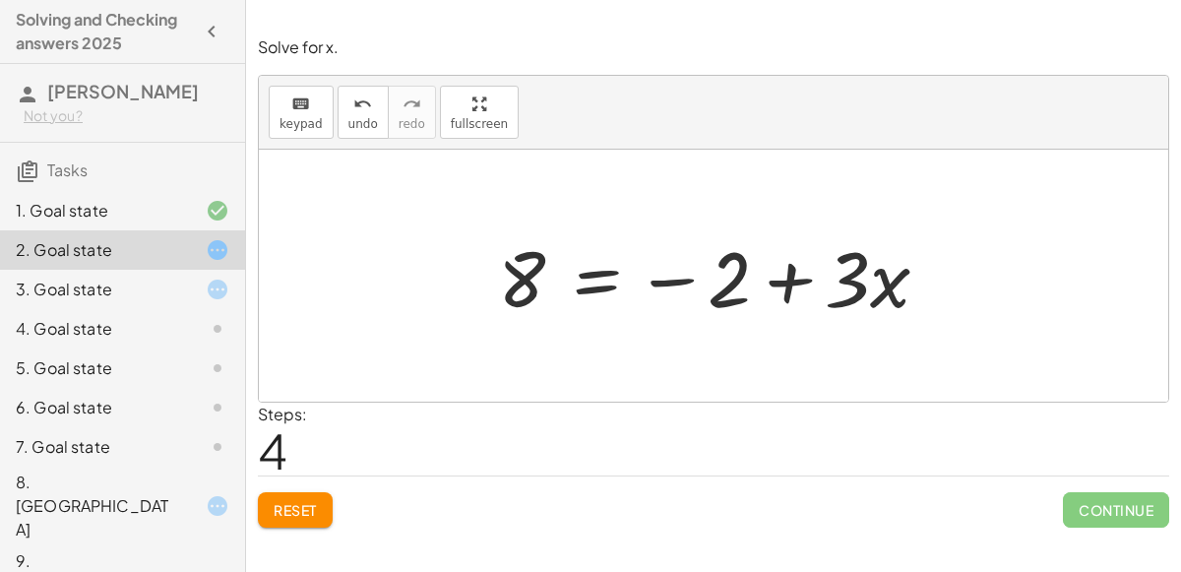
click at [996, 21] on div at bounding box center [713, 12] width 935 height 25
click at [910, 84] on div "keyboard keypad undo [PERSON_NAME] redo fullscreen" at bounding box center [713, 113] width 909 height 74
click at [1010, 7] on div at bounding box center [713, 12] width 935 height 25
click at [1005, 10] on div at bounding box center [713, 12] width 935 height 25
click at [986, 23] on div at bounding box center [713, 12] width 935 height 25
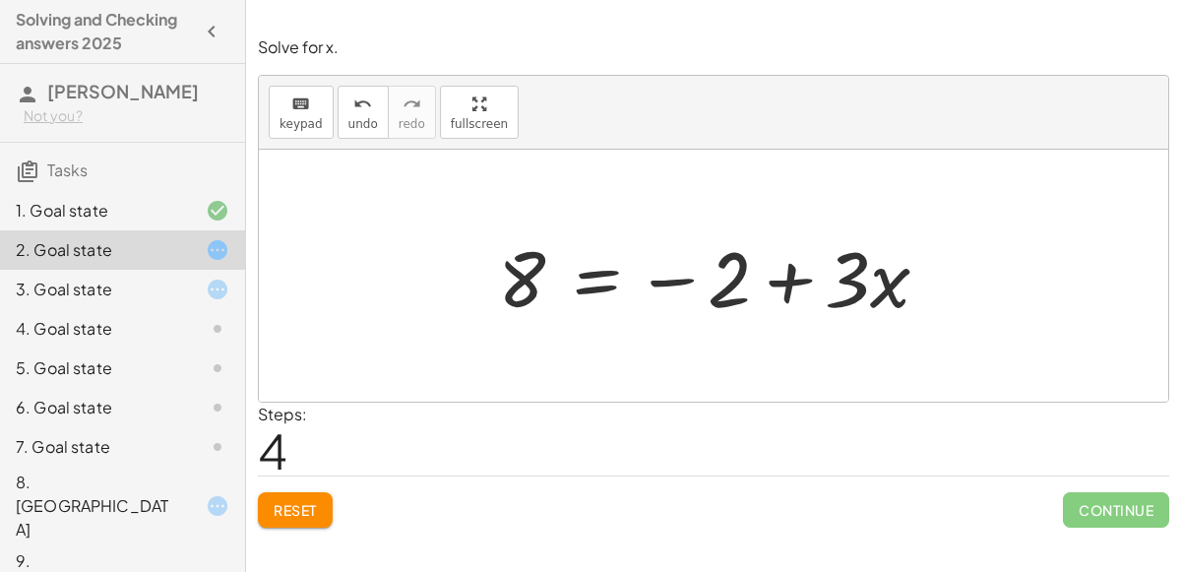
click at [0, 0] on div "Solve for x. keyboard keypad undo undo redo redo fullscreen + · 3 · x − 2 = 8 −…" at bounding box center [0, 0] width 0 height 0
click at [983, 42] on p "Solve for x." at bounding box center [713, 47] width 911 height 23
click at [0, 0] on div "Solve for x. keyboard keypad undo undo redo redo fullscreen + · 3 · x − 2 = 8 −…" at bounding box center [0, 0] width 0 height 0
click at [298, 509] on span "Reset" at bounding box center [295, 510] width 43 height 18
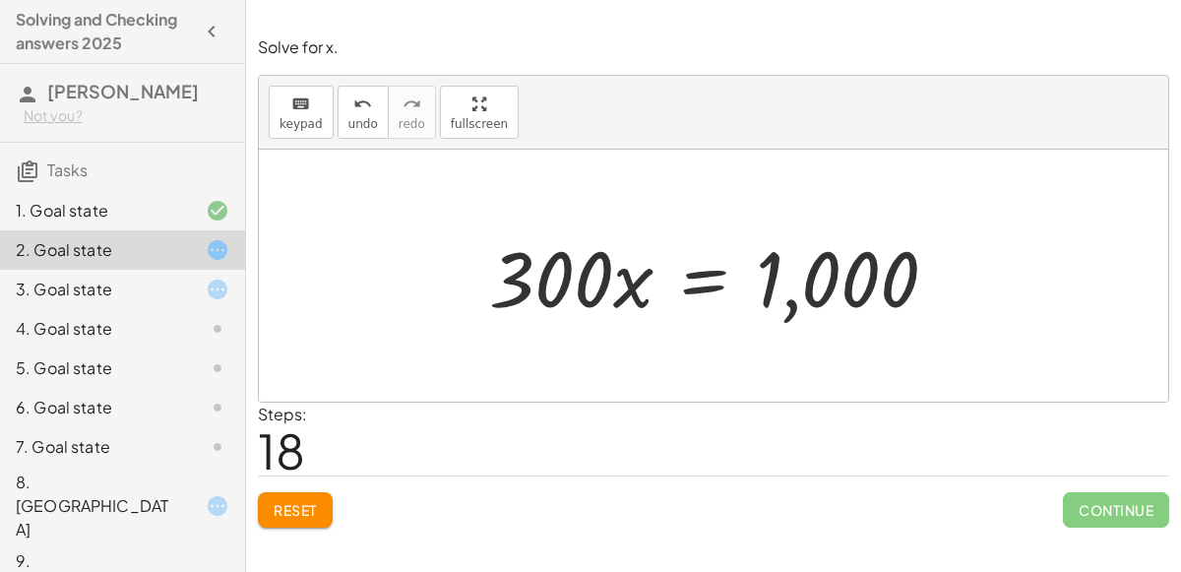
click at [284, 520] on button "Reset" at bounding box center [295, 509] width 75 height 35
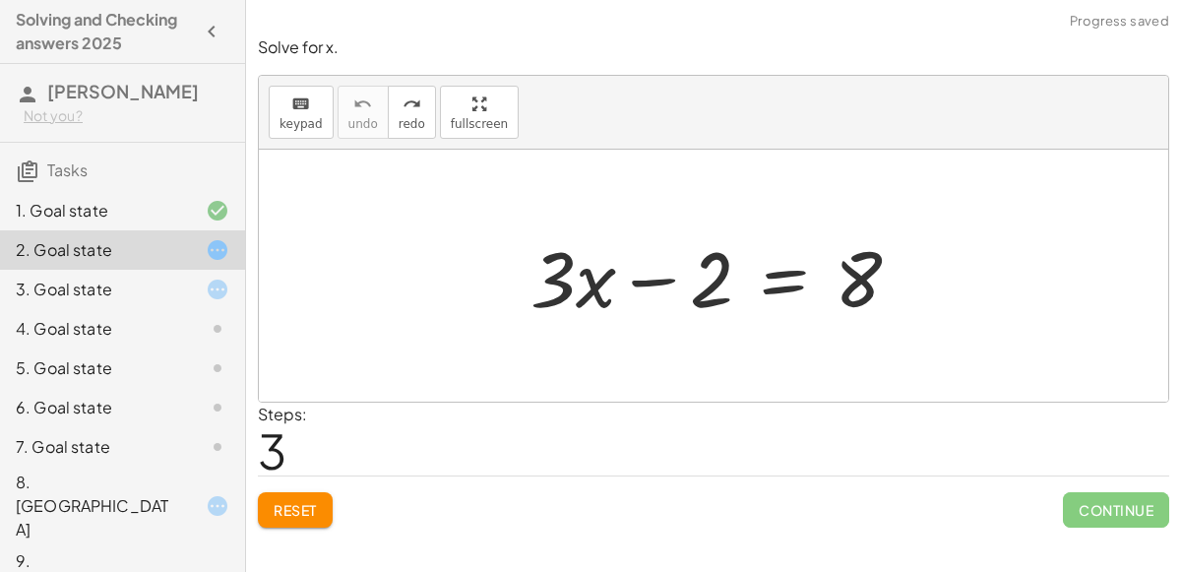
click at [507, 221] on div "+ · 3 · x − 2 = 8" at bounding box center [714, 275] width 427 height 111
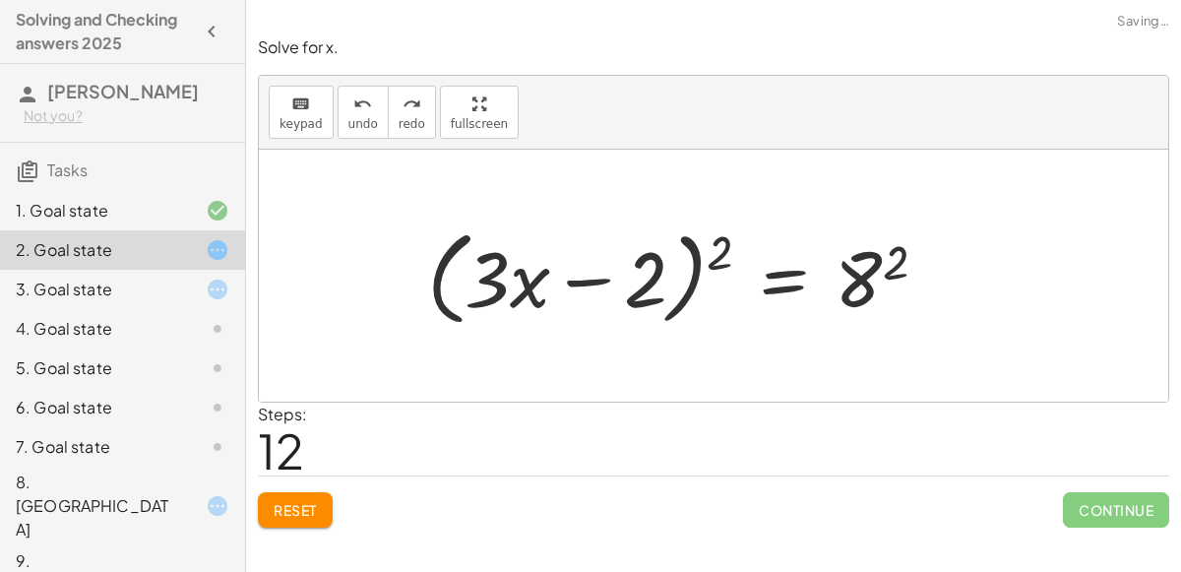
click at [571, 303] on div "+ · 3 · x − 2 = 8 − 2 + · 3 · x = 8 − 2 + · 3 · x + 2 = + 8 + 2 + 0 + · 3 · x =…" at bounding box center [714, 275] width 427 height 111
click at [507, 289] on div "+ · 3 · x − 2 = 8 − 2 + · 3 · x = 8 − 2 + · 3 · x + 2 = + 8 + 2 + 0 + · 3 · x =…" at bounding box center [714, 275] width 427 height 111
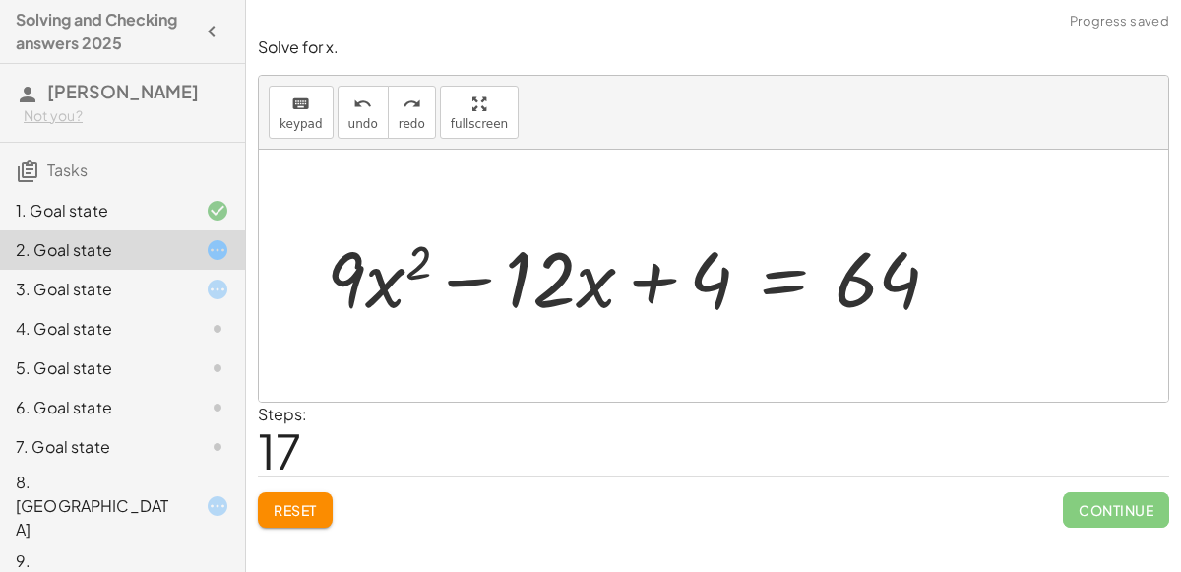
click at [298, 519] on button "Reset" at bounding box center [295, 509] width 75 height 35
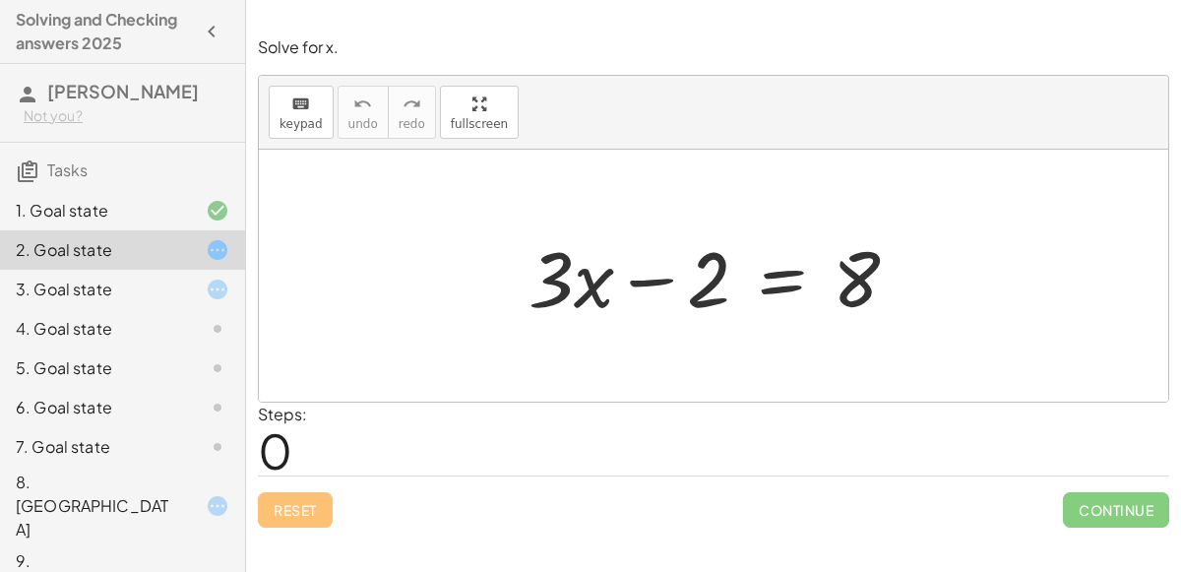
click at [732, 271] on div at bounding box center [721, 275] width 405 height 101
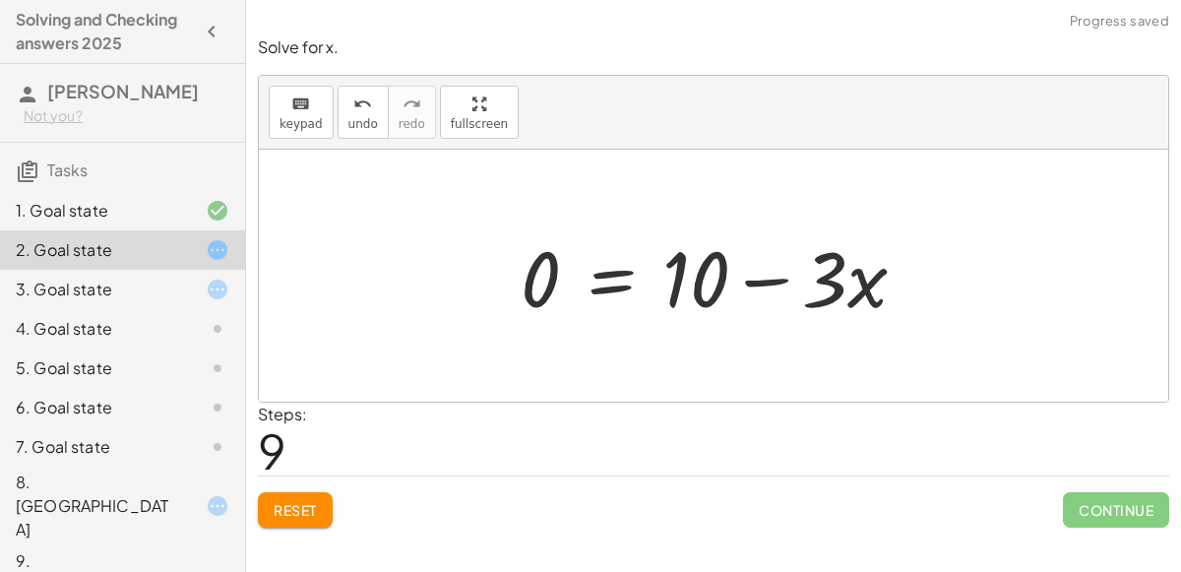
click at [288, 492] on button "Reset" at bounding box center [295, 509] width 75 height 35
click at [285, 510] on span "Reset" at bounding box center [295, 510] width 43 height 18
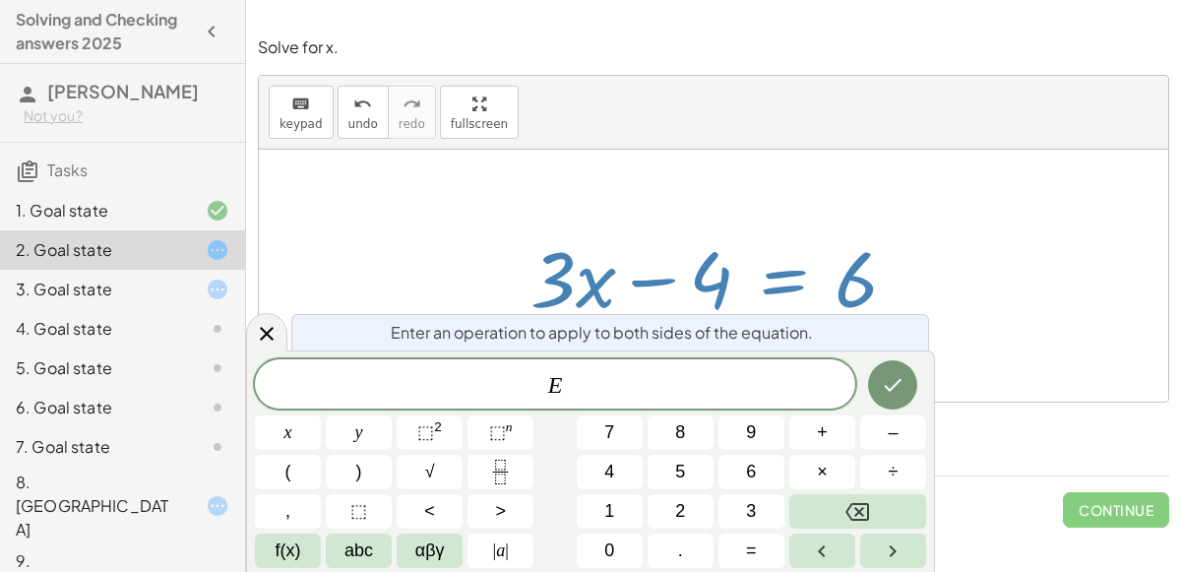
click at [1054, 448] on div "Steps: 5" at bounding box center [713, 438] width 911 height 73
click at [615, 365] on div "E" at bounding box center [555, 383] width 600 height 49
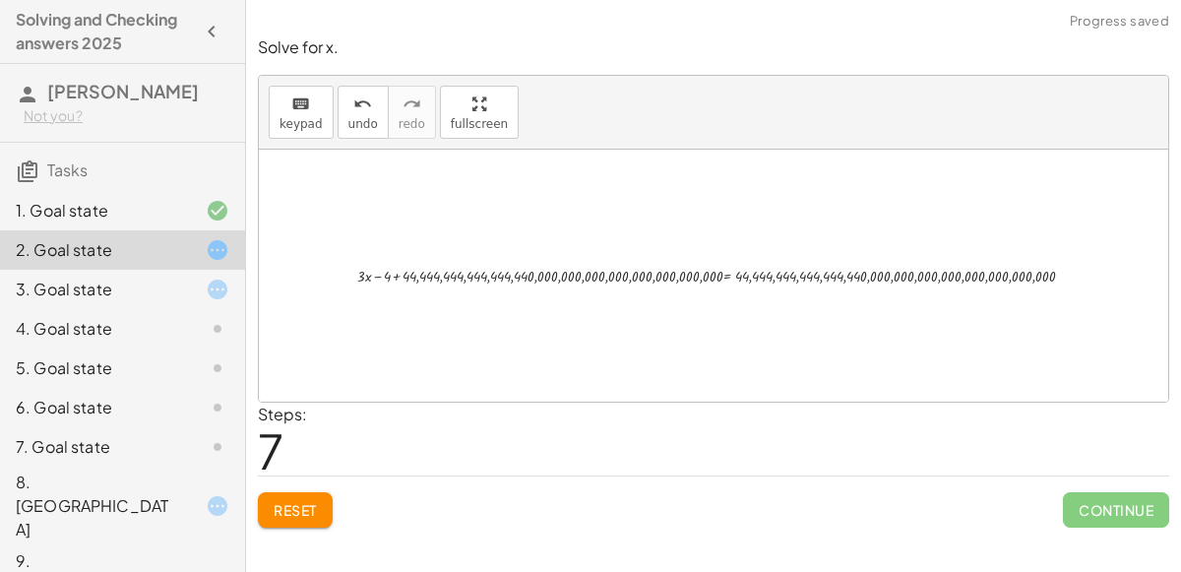
click at [294, 502] on span "Reset" at bounding box center [295, 510] width 43 height 18
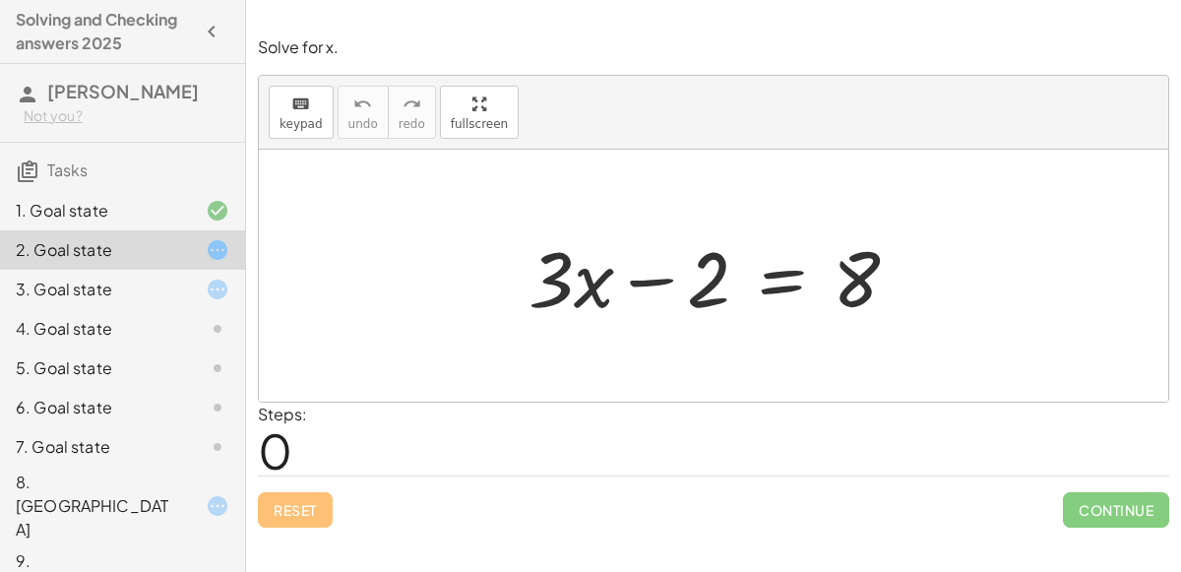
click at [77, 335] on div "4. Goal state" at bounding box center [95, 329] width 158 height 24
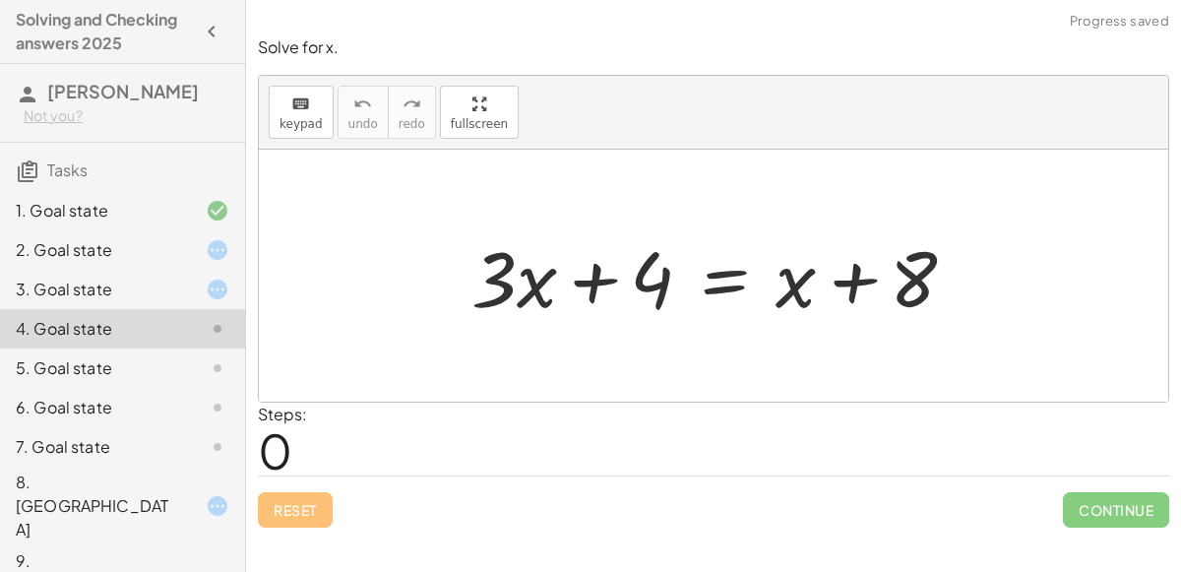
click at [132, 369] on div "5. Goal state" at bounding box center [95, 368] width 158 height 24
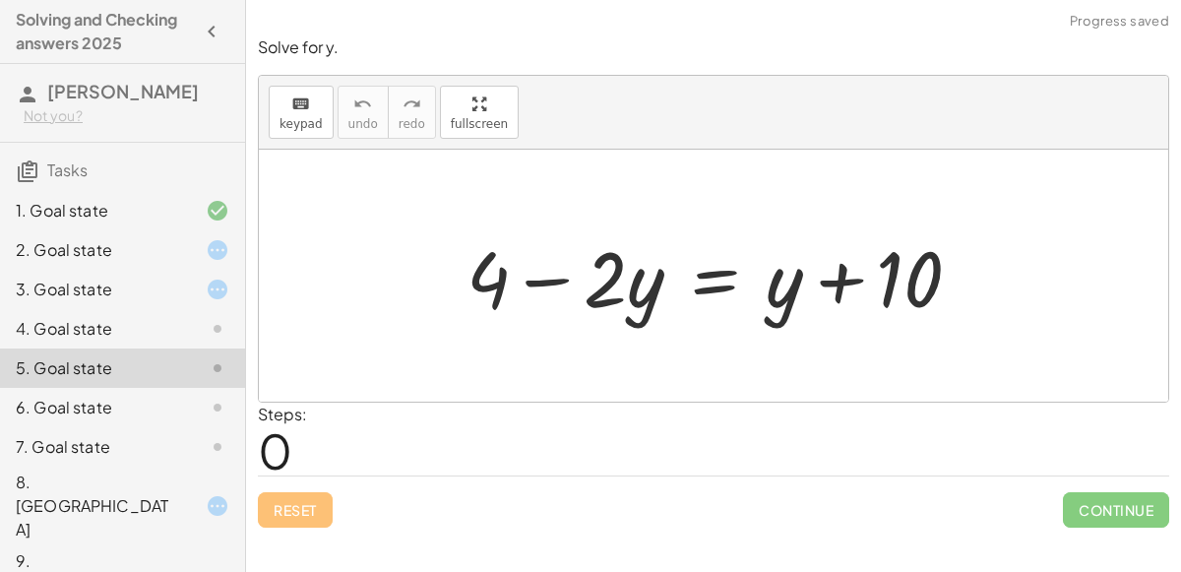
click at [139, 403] on div "6. Goal state" at bounding box center [95, 408] width 158 height 24
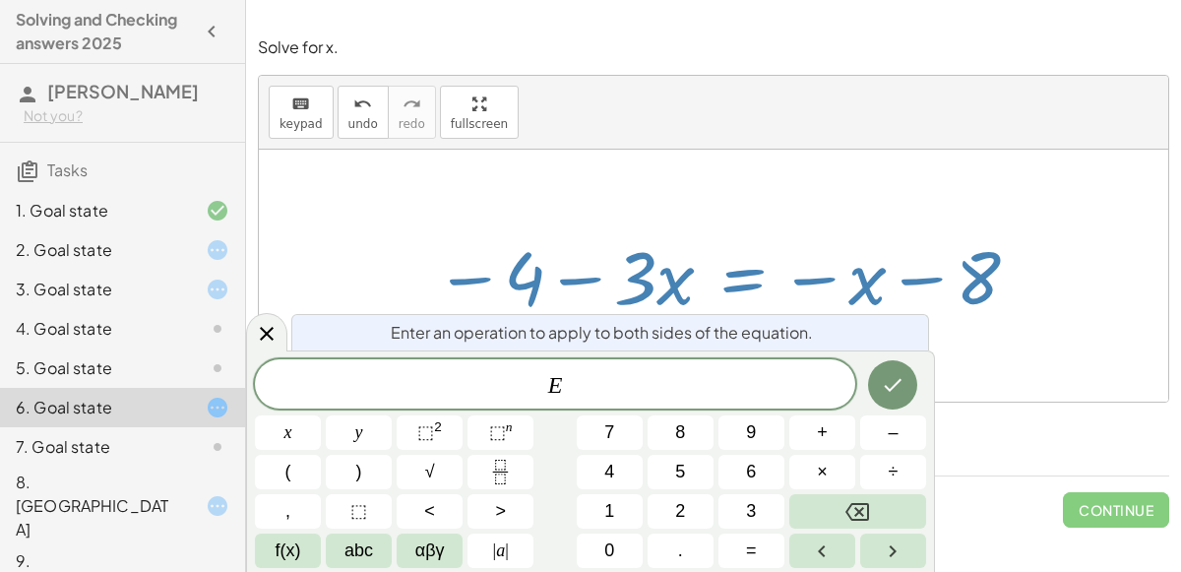
click at [113, 357] on div "5. Goal state" at bounding box center [95, 368] width 158 height 24
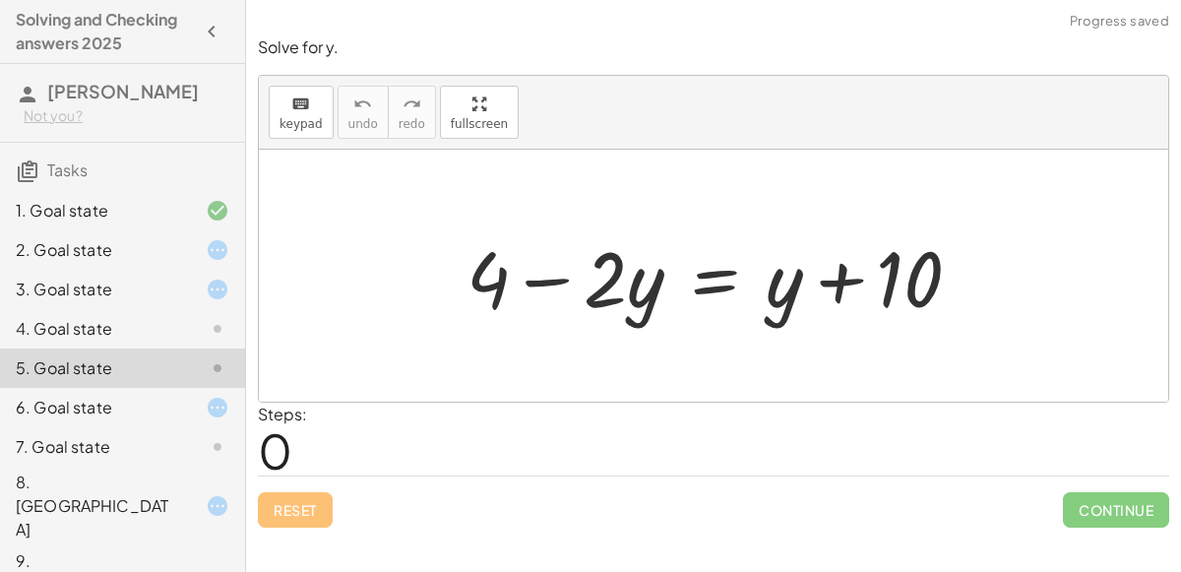
click at [111, 436] on div "7. Goal state" at bounding box center [95, 447] width 158 height 24
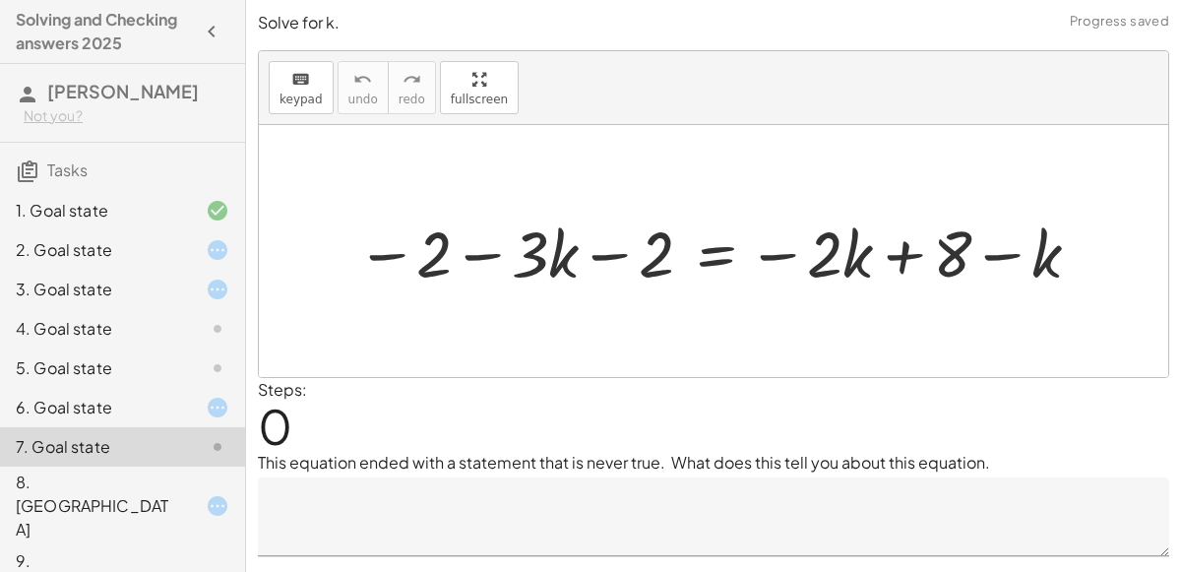
scroll to position [45, 0]
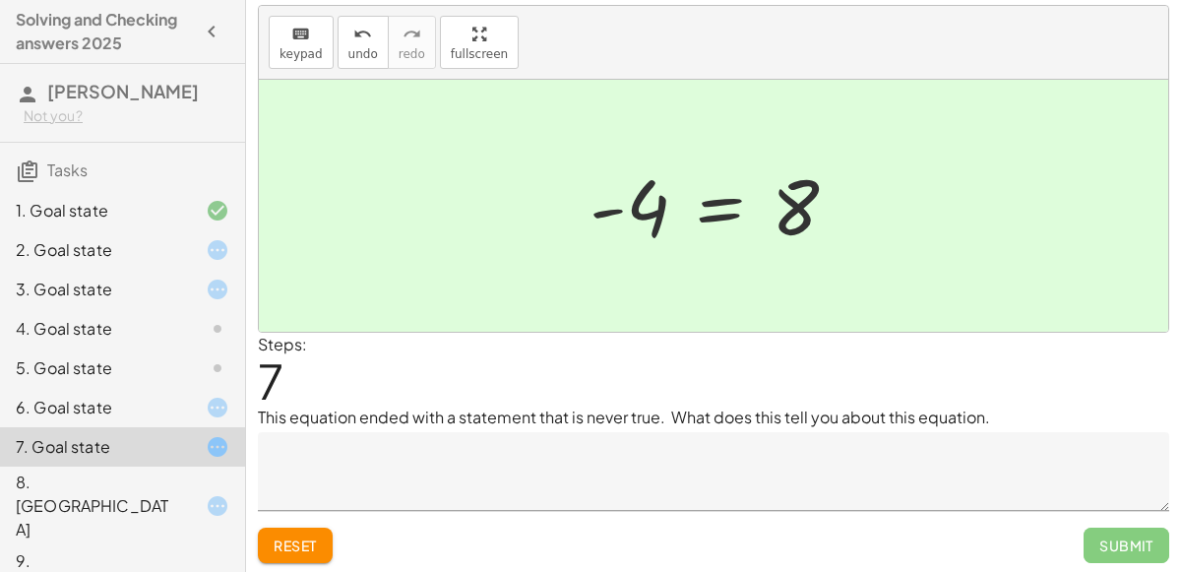
click at [494, 483] on textarea at bounding box center [713, 471] width 911 height 79
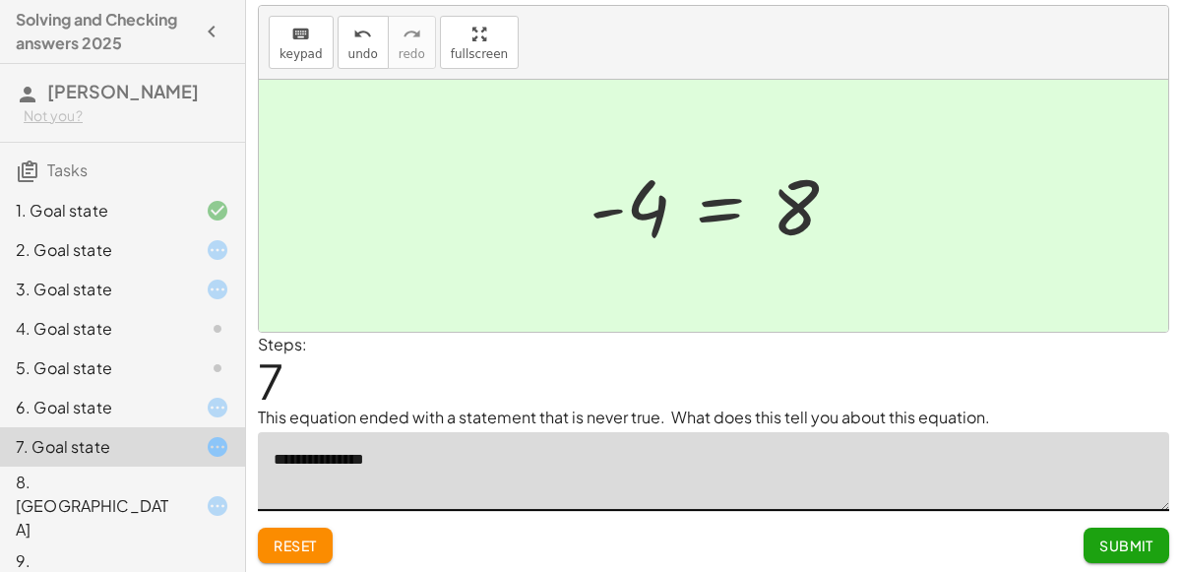
type textarea "**********"
click at [1105, 541] on span "Submit" at bounding box center [1126, 545] width 54 height 18
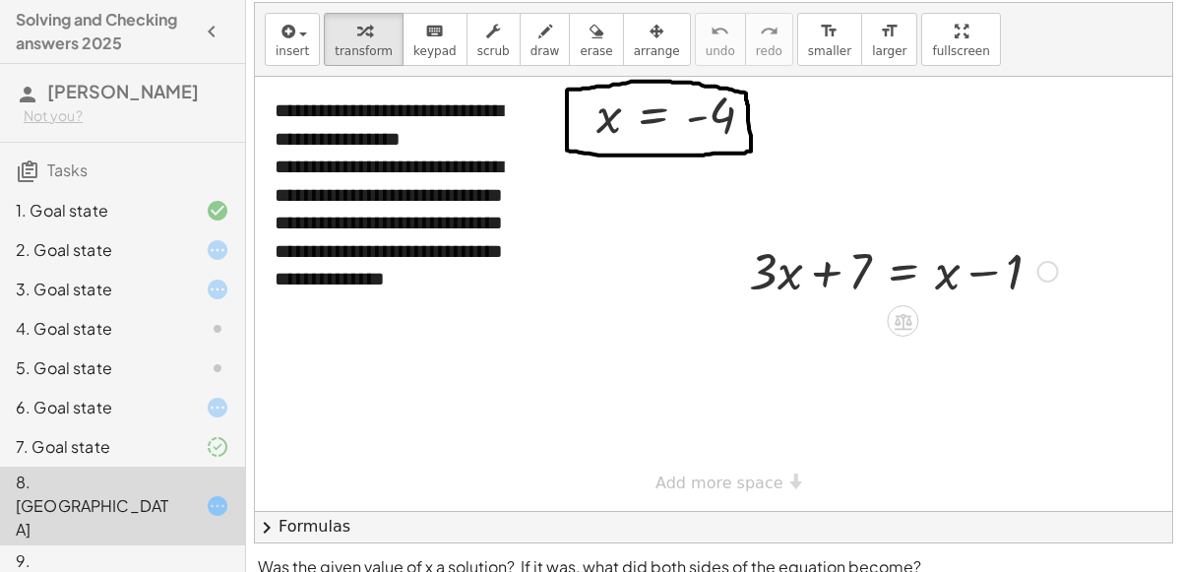
click at [146, 388] on div "4. Goal state" at bounding box center [122, 407] width 245 height 39
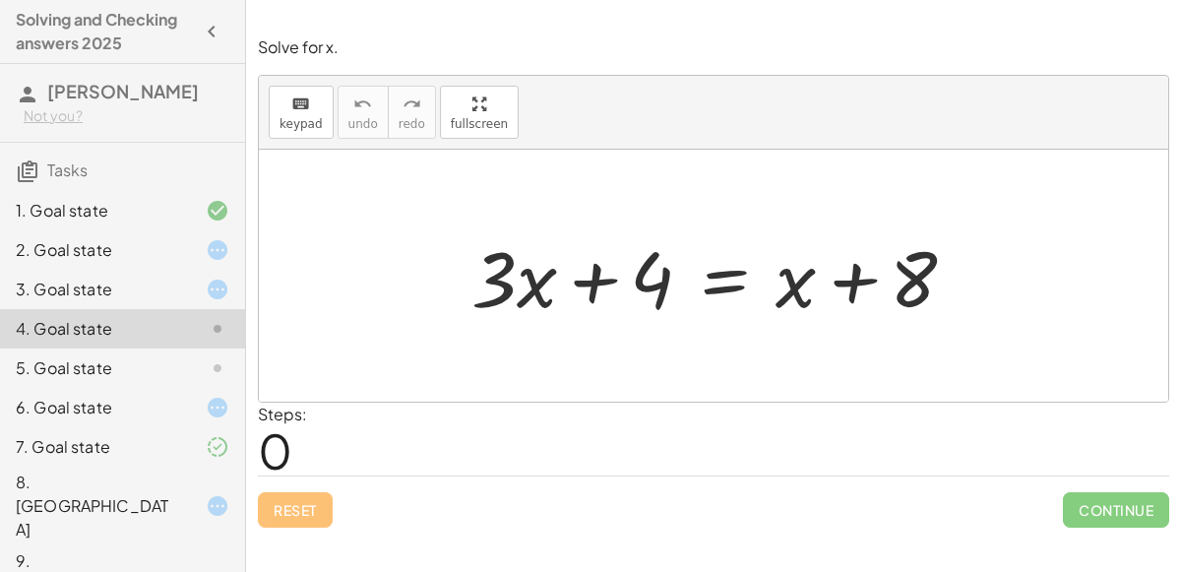
click at [114, 359] on div "5. Goal state" at bounding box center [95, 368] width 158 height 24
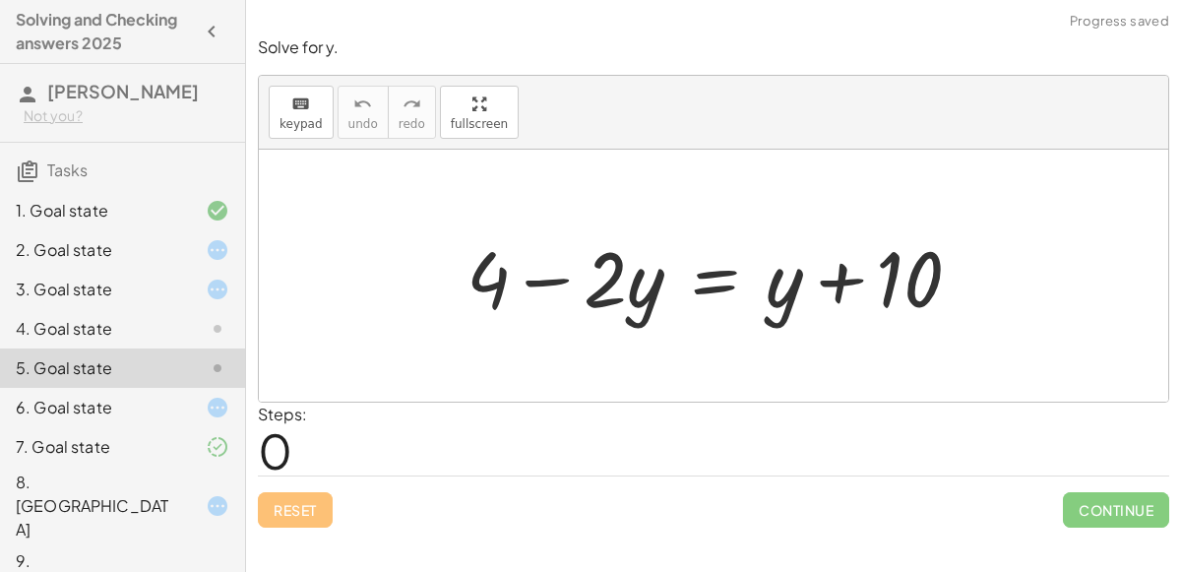
scroll to position [19, 0]
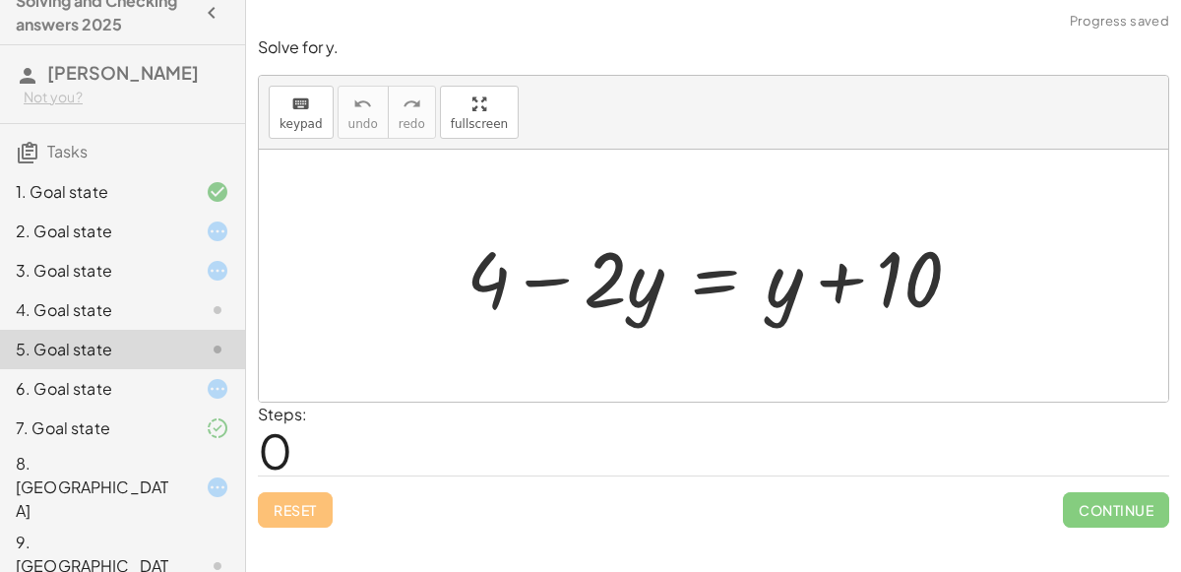
click at [94, 396] on div "6. Goal state" at bounding box center [95, 389] width 158 height 24
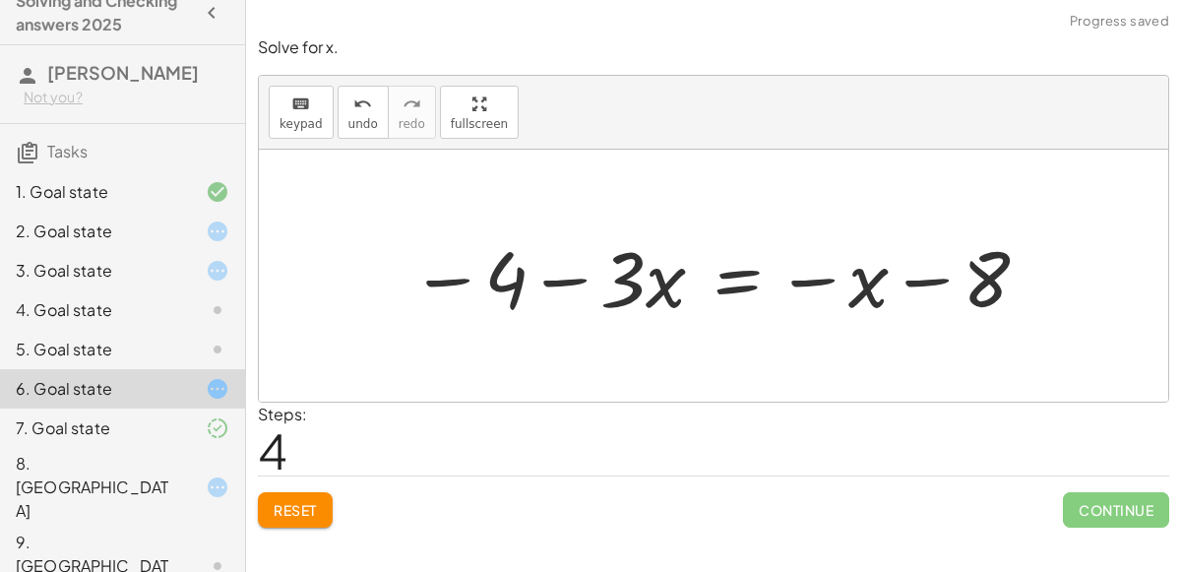
click at [128, 224] on div "2. Goal state" at bounding box center [95, 231] width 158 height 24
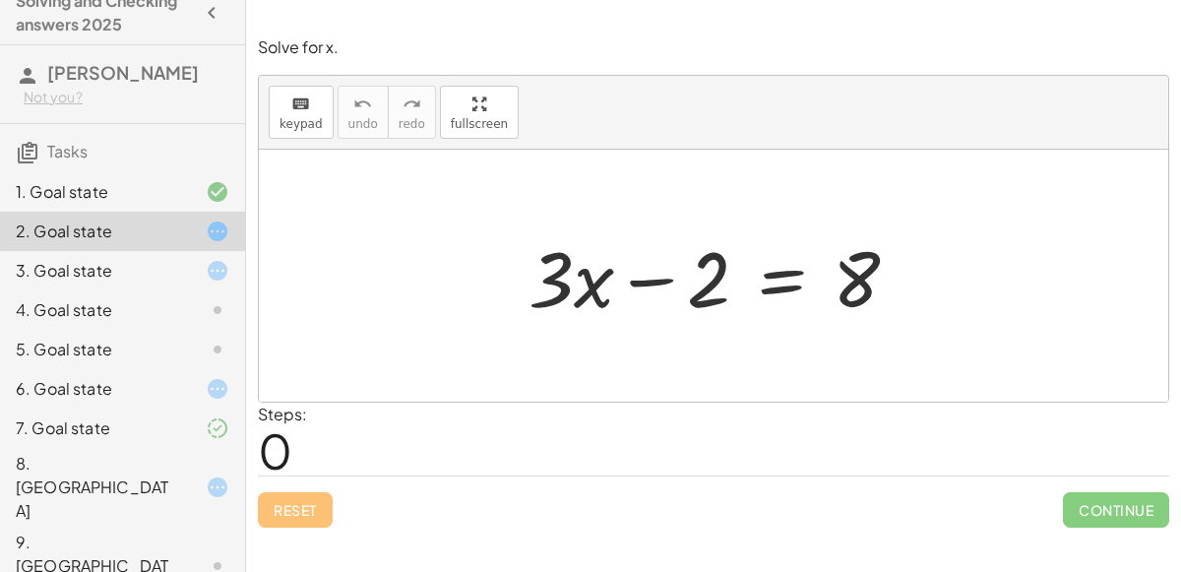
click at [165, 432] on div "7. Goal state" at bounding box center [95, 428] width 158 height 24
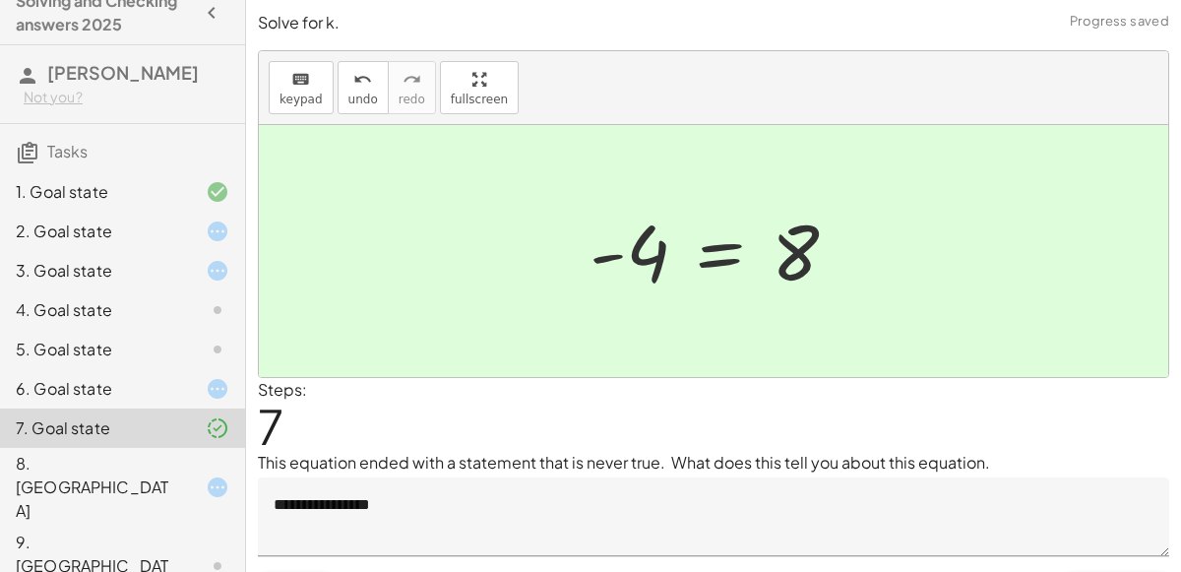
click at [97, 226] on div "2. Goal state" at bounding box center [95, 231] width 158 height 24
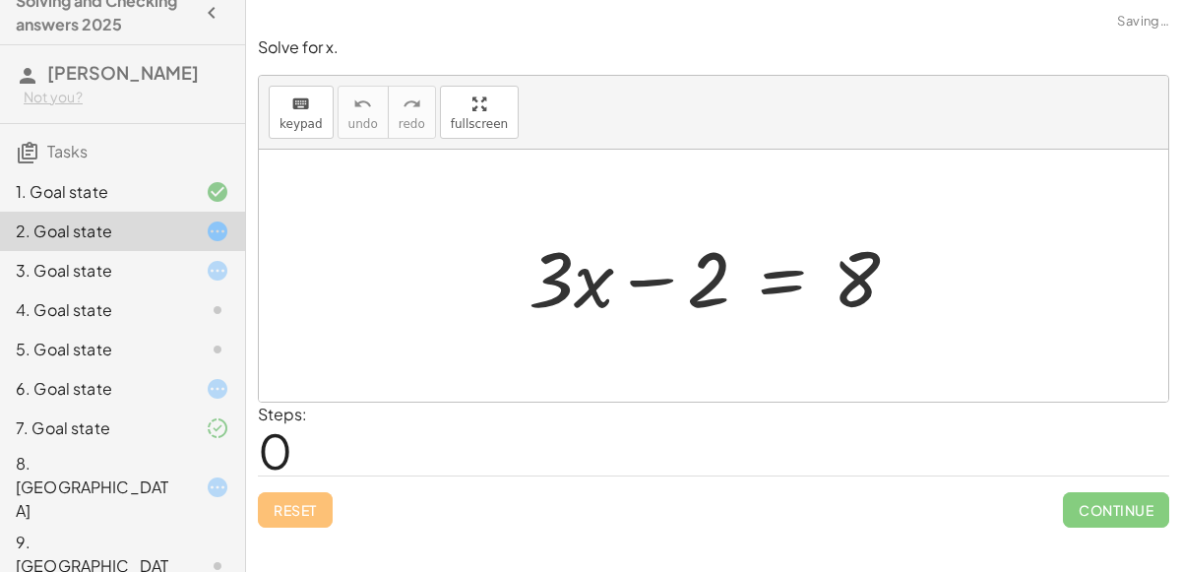
click at [141, 420] on div "7. Goal state" at bounding box center [95, 428] width 158 height 24
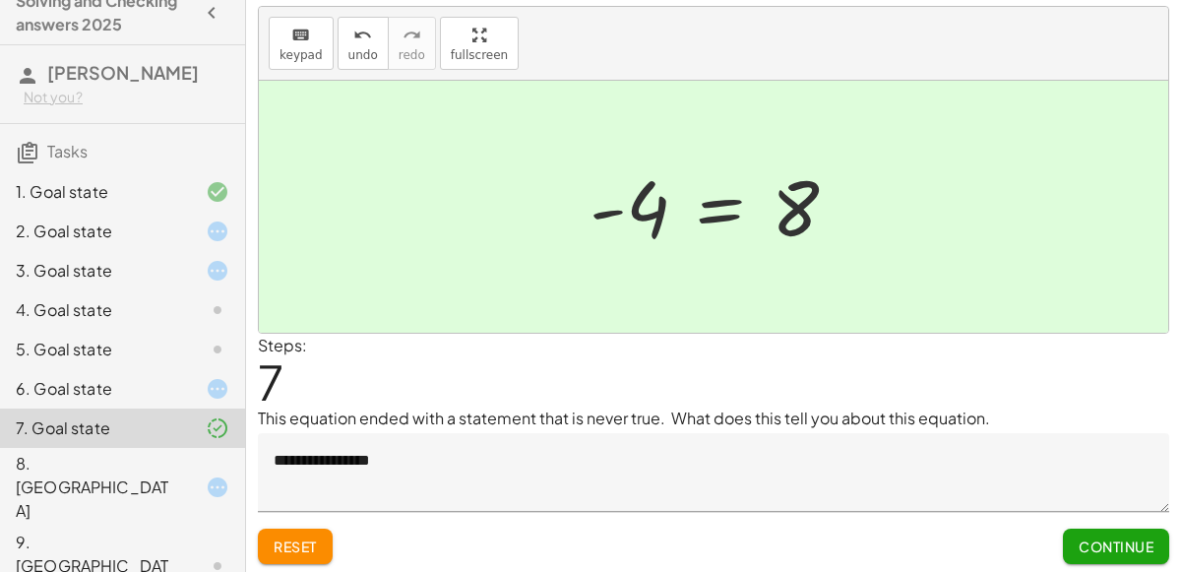
scroll to position [45, 0]
click at [1102, 547] on span "Continue" at bounding box center [1115, 545] width 75 height 18
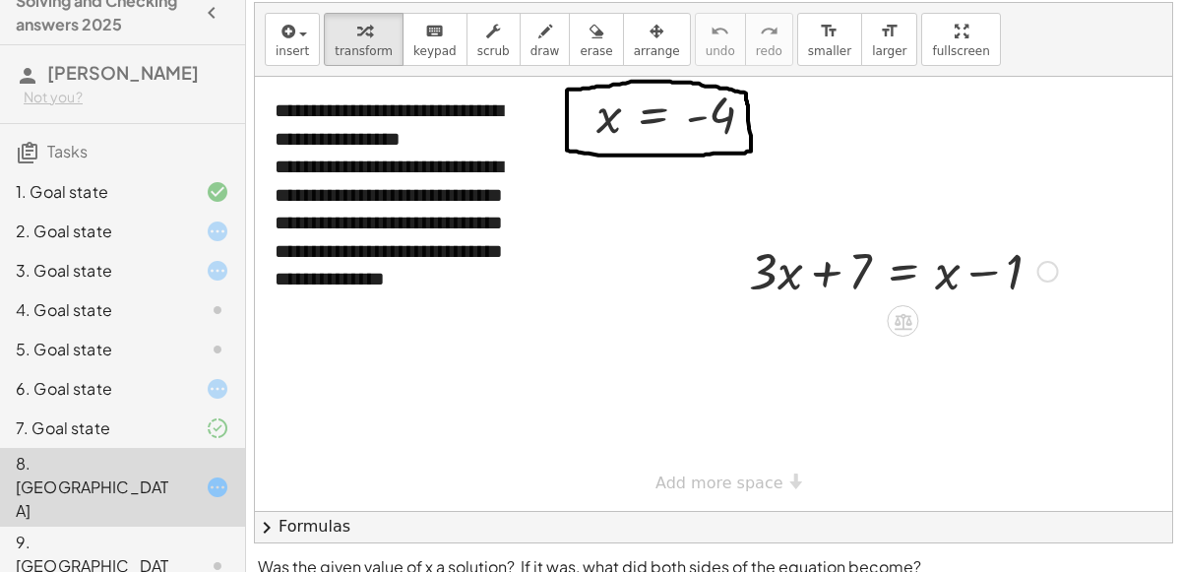
click at [114, 308] on div "4. Goal state" at bounding box center [95, 310] width 158 height 24
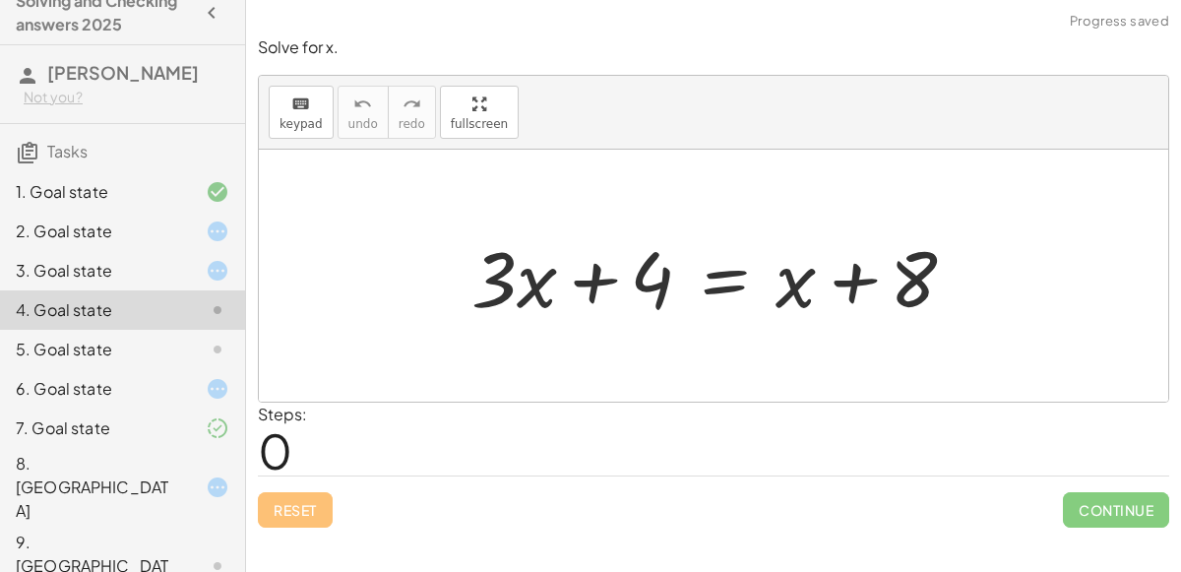
click at [138, 290] on div "2. Goal state" at bounding box center [122, 309] width 245 height 39
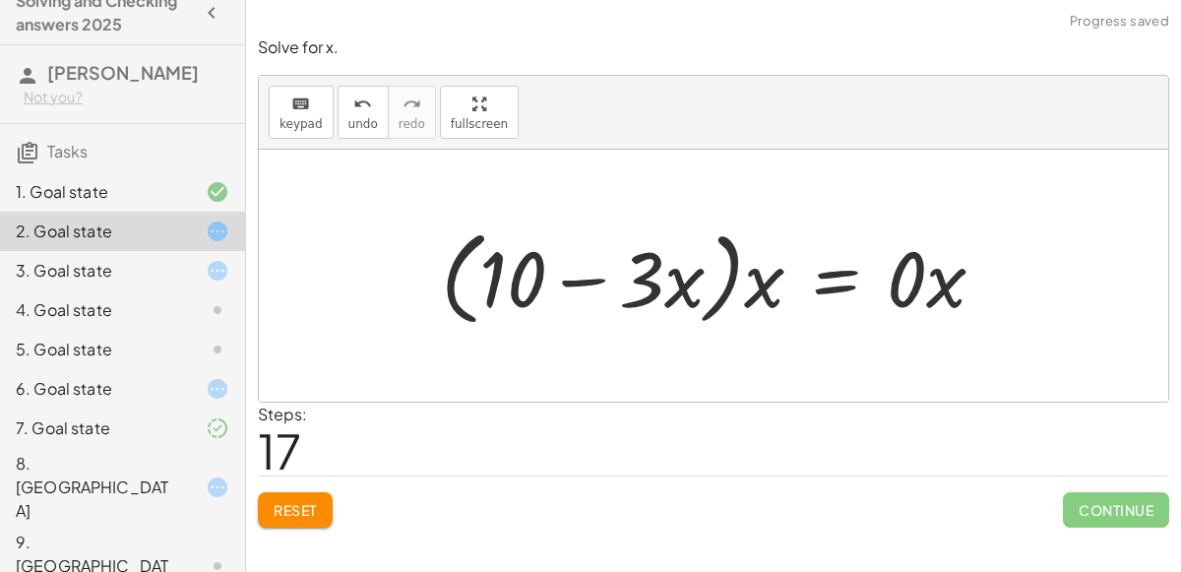
click at [294, 515] on span "Reset" at bounding box center [295, 510] width 43 height 18
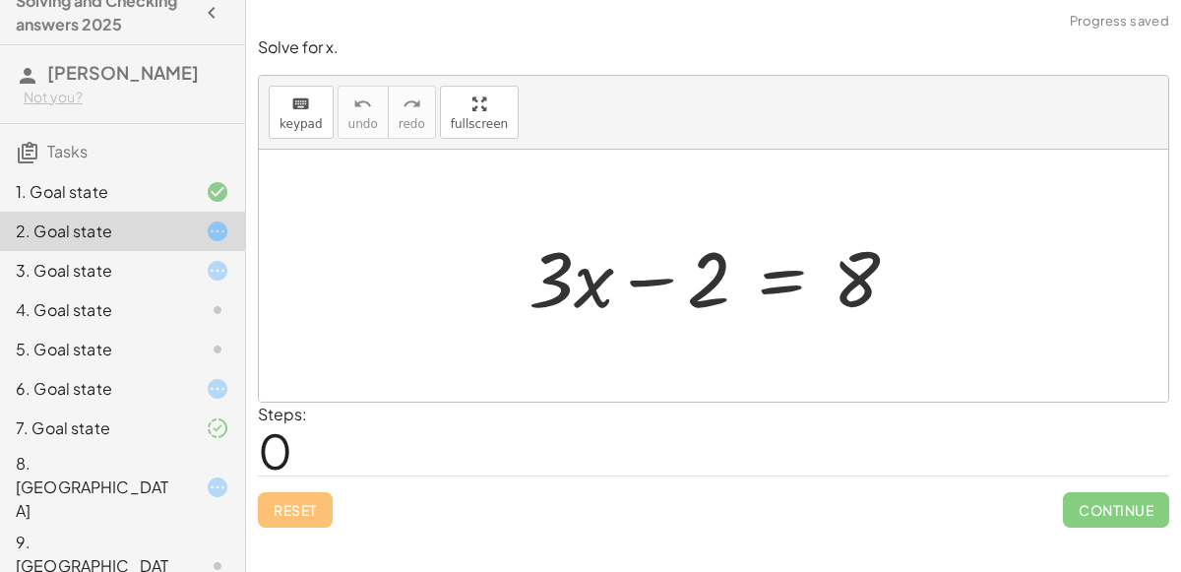
click at [86, 267] on div "3. Goal state" at bounding box center [95, 271] width 158 height 24
